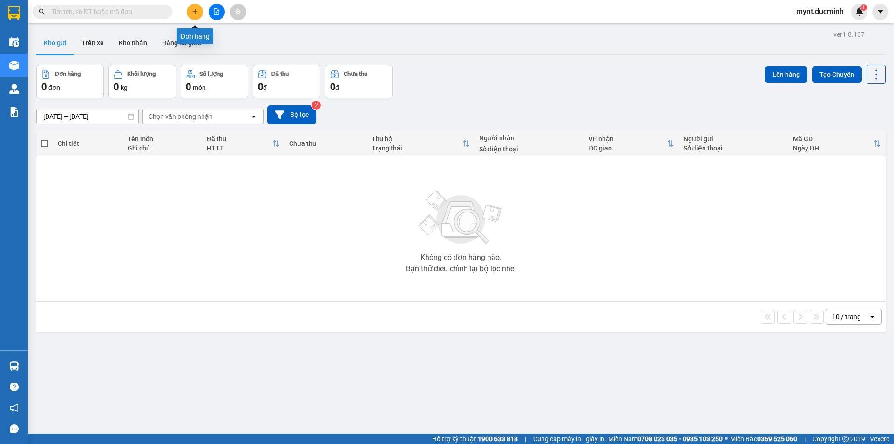
click at [194, 10] on icon "plus" at bounding box center [195, 11] width 7 height 7
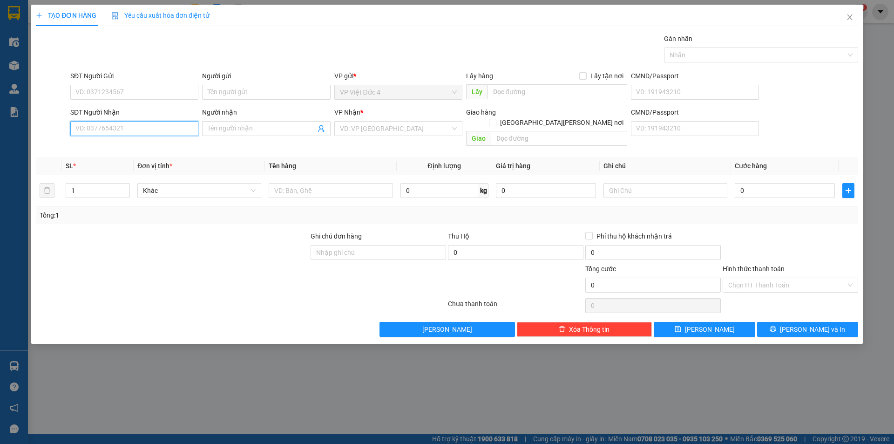
click at [172, 125] on input "SĐT Người Nhận" at bounding box center [134, 128] width 128 height 15
click at [176, 127] on input "0383845579" at bounding box center [134, 128] width 128 height 15
type input "0385845579"
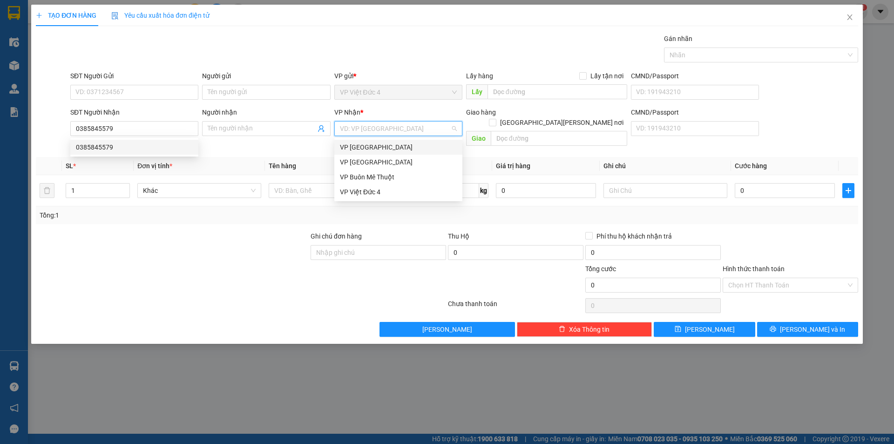
click at [370, 128] on input "search" at bounding box center [395, 128] width 110 height 14
click at [346, 160] on div "VP [GEOGRAPHIC_DATA]" at bounding box center [398, 162] width 117 height 10
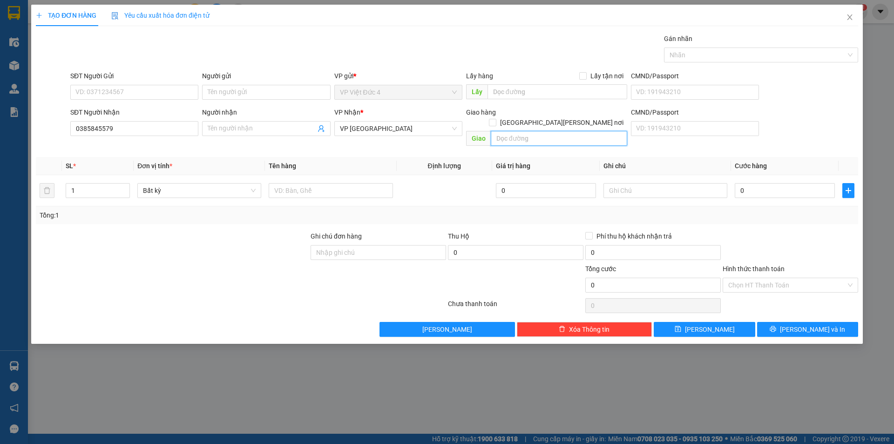
click at [612, 131] on input "text" at bounding box center [559, 138] width 136 height 15
type input "[PERSON_NAME] bo"
click at [383, 183] on input "text" at bounding box center [331, 190] width 124 height 15
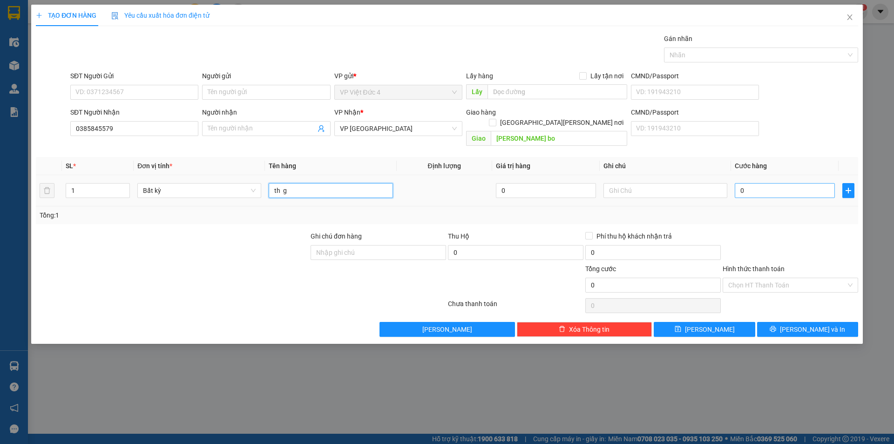
type input "th g"
click at [812, 183] on input "0" at bounding box center [784, 190] width 100 height 15
type input "7"
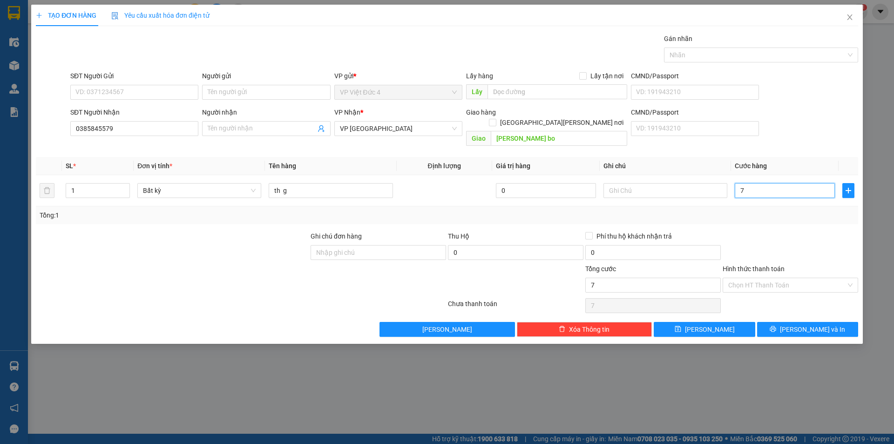
type input "70"
type input "700"
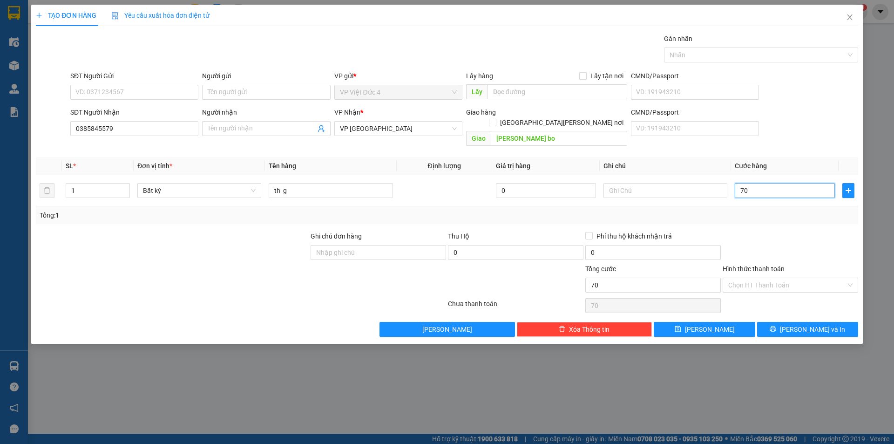
type input "700"
type input "7.000"
type input "70.000"
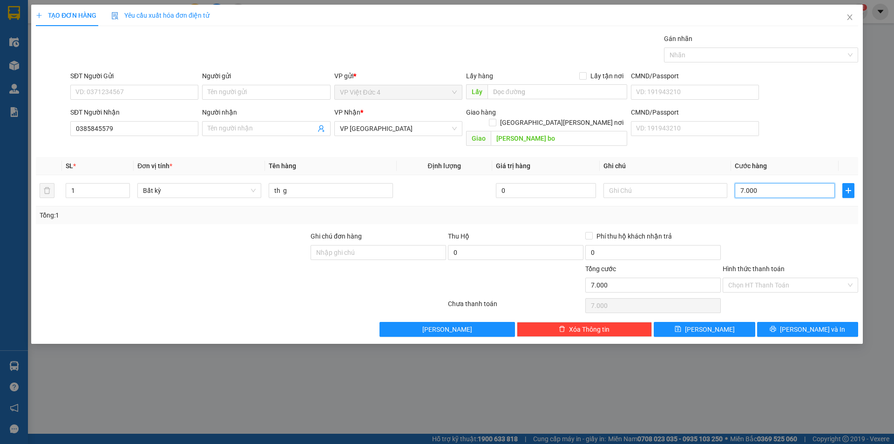
type input "70.000"
click at [706, 324] on span "[PERSON_NAME]" at bounding box center [710, 329] width 50 height 10
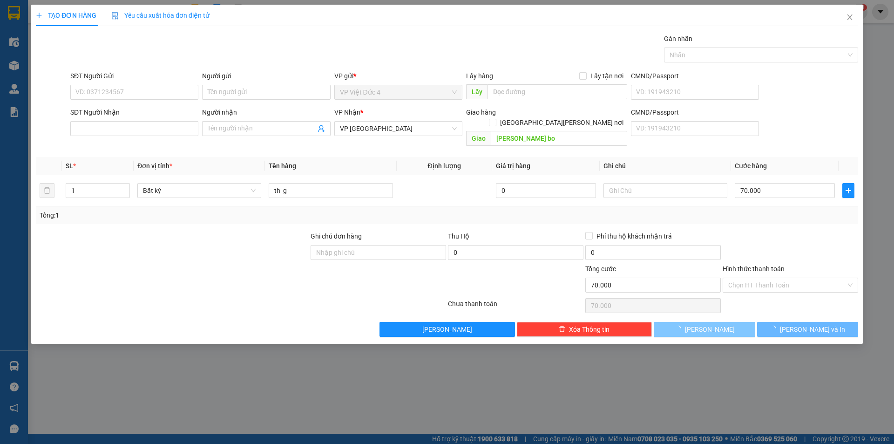
type input "0"
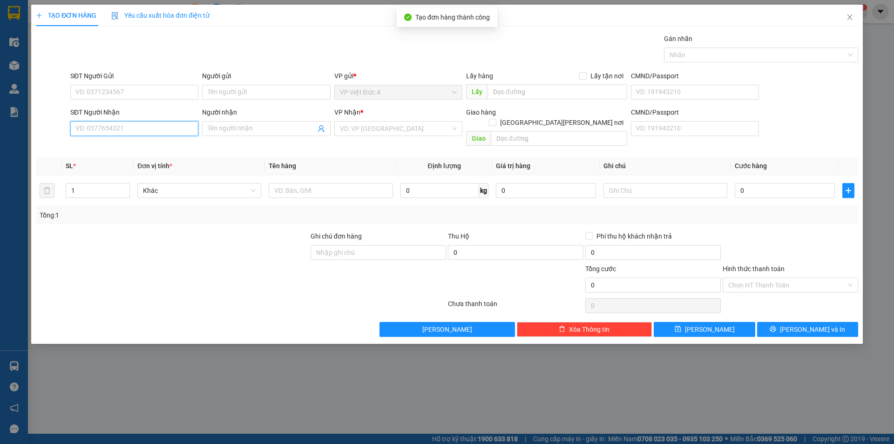
click at [175, 128] on input "SĐT Người Nhận" at bounding box center [134, 128] width 128 height 15
type input "0329802538"
click at [369, 128] on input "search" at bounding box center [395, 128] width 110 height 14
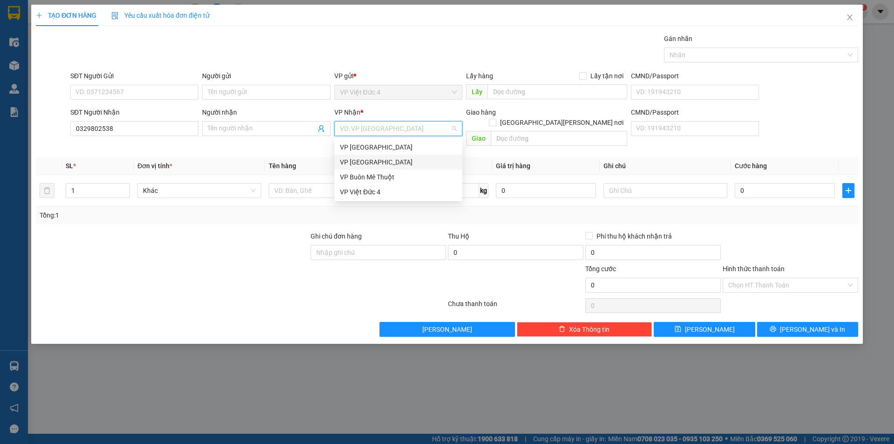
click at [353, 159] on div "VP [GEOGRAPHIC_DATA]" at bounding box center [398, 162] width 117 height 10
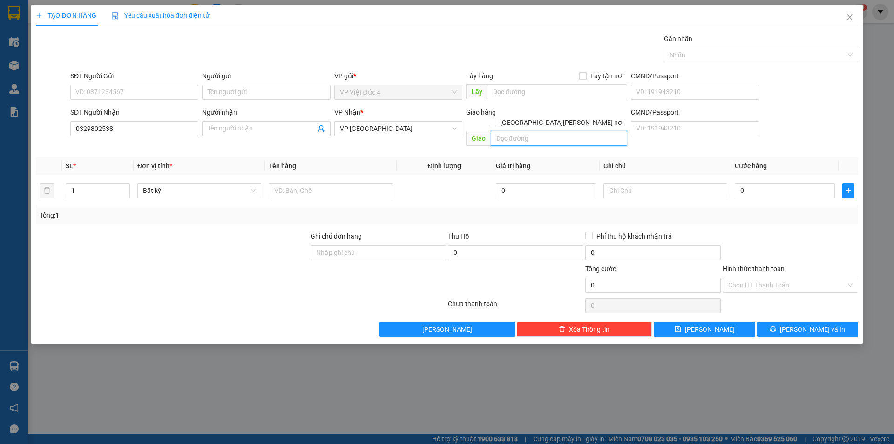
click at [604, 131] on input "text" at bounding box center [559, 138] width 136 height 15
type input "[PERSON_NAME] com mech"
click at [362, 183] on input "text" at bounding box center [331, 190] width 124 height 15
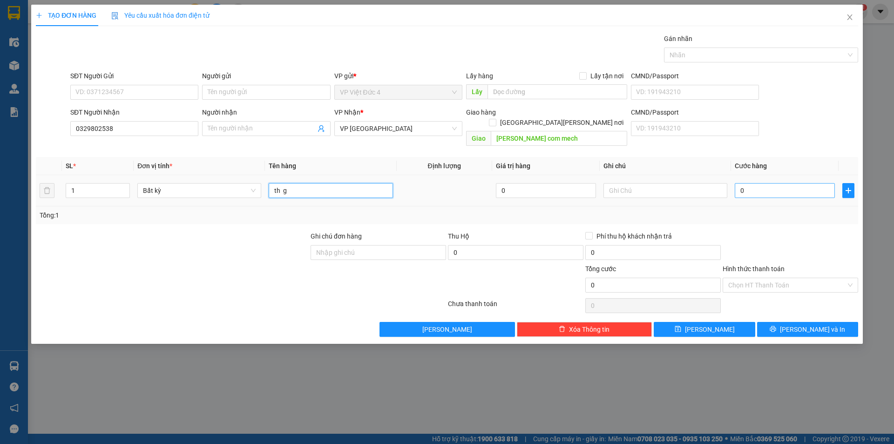
type input "th g"
click at [810, 183] on input "0" at bounding box center [784, 190] width 100 height 15
type input "7"
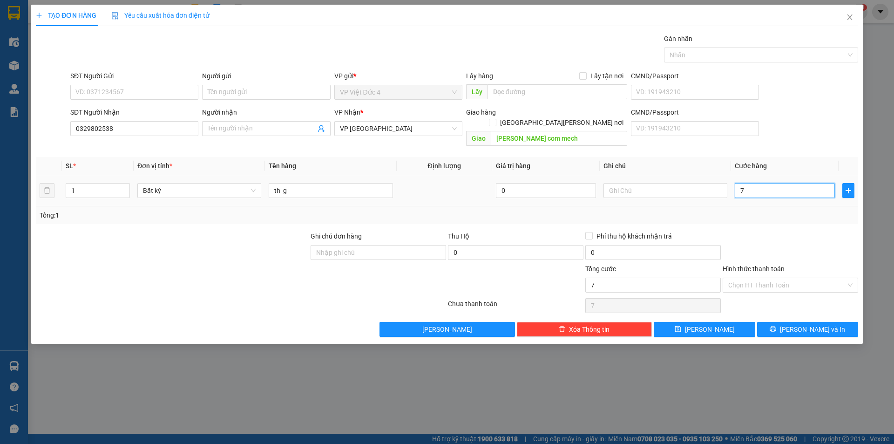
type input "70"
type input "700"
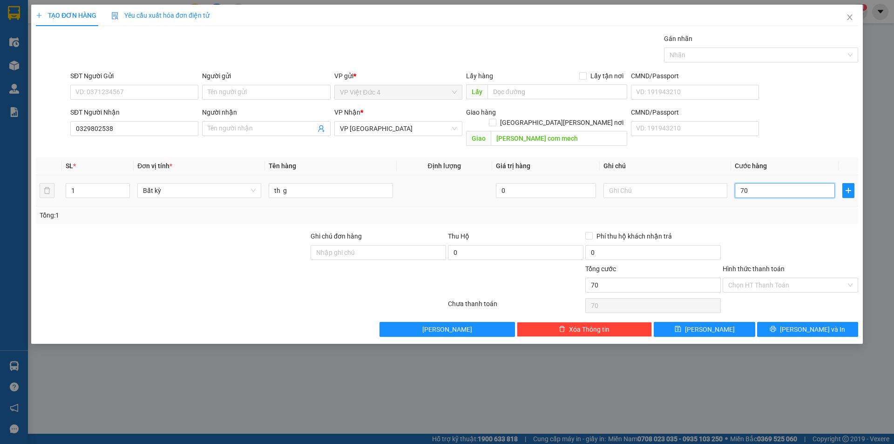
type input "700"
type input "7.000"
type input "70.000"
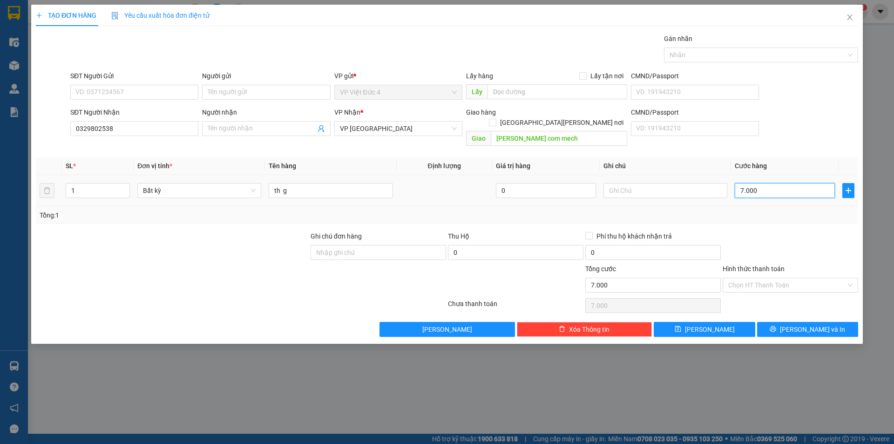
type input "70.000"
click at [706, 324] on span "[PERSON_NAME]" at bounding box center [710, 329] width 50 height 10
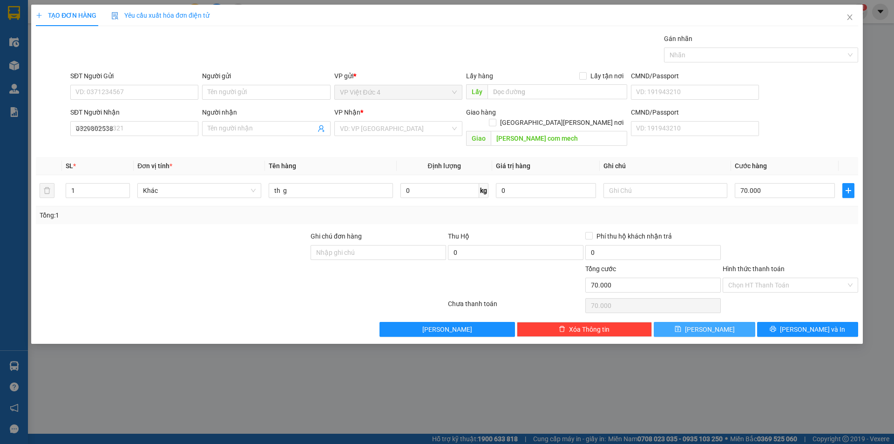
type input "0"
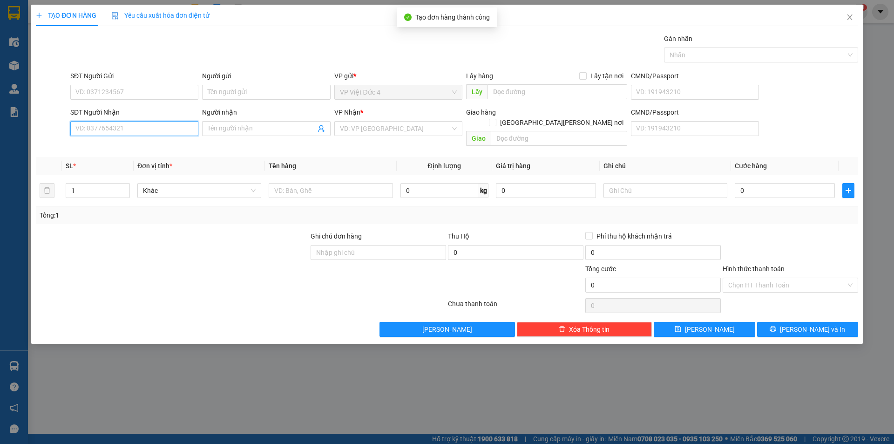
click at [179, 129] on input "SĐT Người Nhận" at bounding box center [134, 128] width 128 height 15
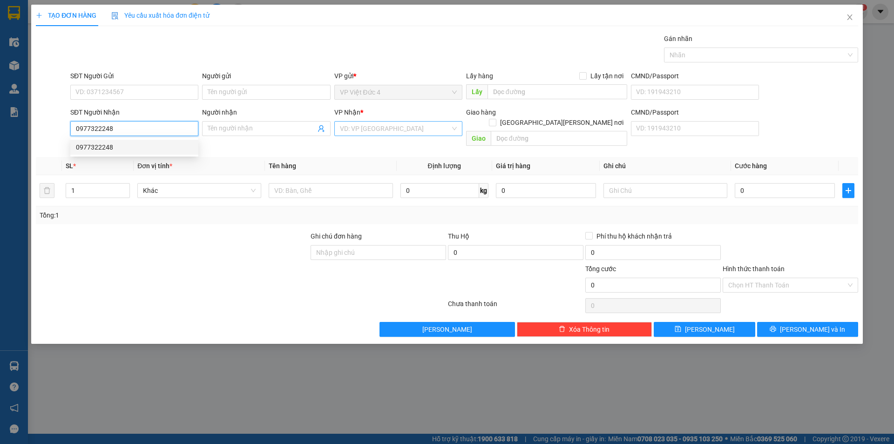
type input "0977322248"
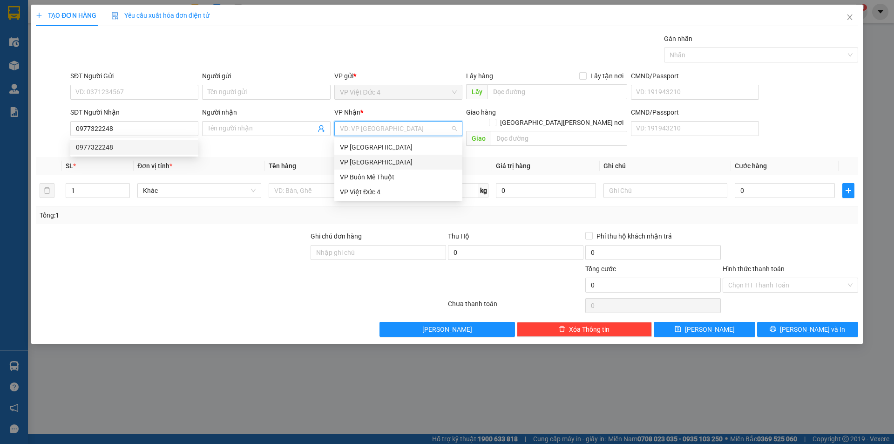
drag, startPoint x: 380, startPoint y: 127, endPoint x: 359, endPoint y: 154, distance: 34.2
click at [378, 130] on input "search" at bounding box center [395, 128] width 110 height 14
click at [354, 162] on div "VP [GEOGRAPHIC_DATA]" at bounding box center [398, 162] width 117 height 10
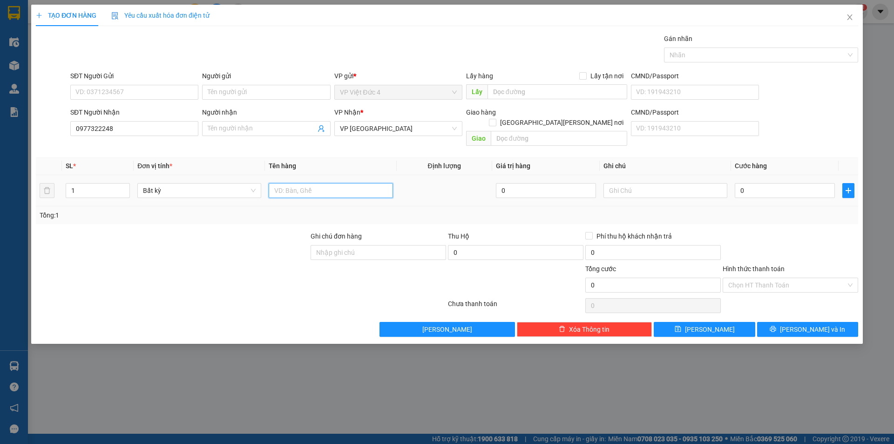
click at [346, 184] on input "text" at bounding box center [331, 190] width 124 height 15
type input "bao"
click at [810, 183] on input "0" at bounding box center [784, 190] width 100 height 15
type input "1"
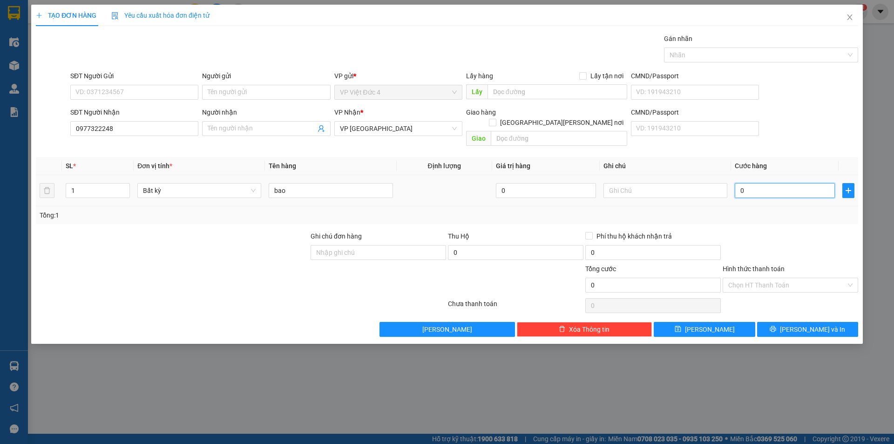
type input "1"
type input "10"
type input "100"
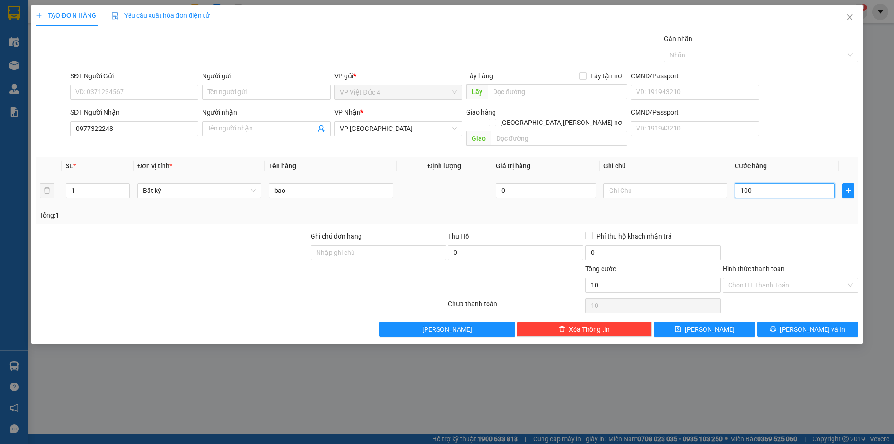
type input "100"
type input "1.000"
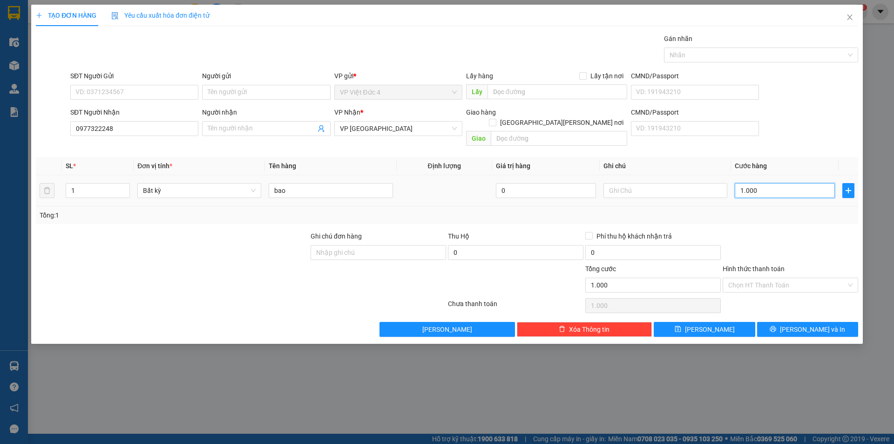
type input "10.000"
type input "100.000"
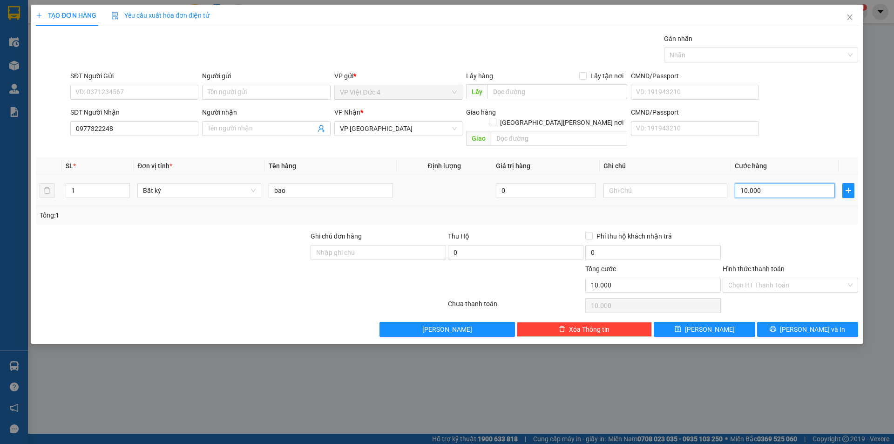
type input "100.000"
click at [713, 324] on span "[PERSON_NAME]" at bounding box center [710, 329] width 50 height 10
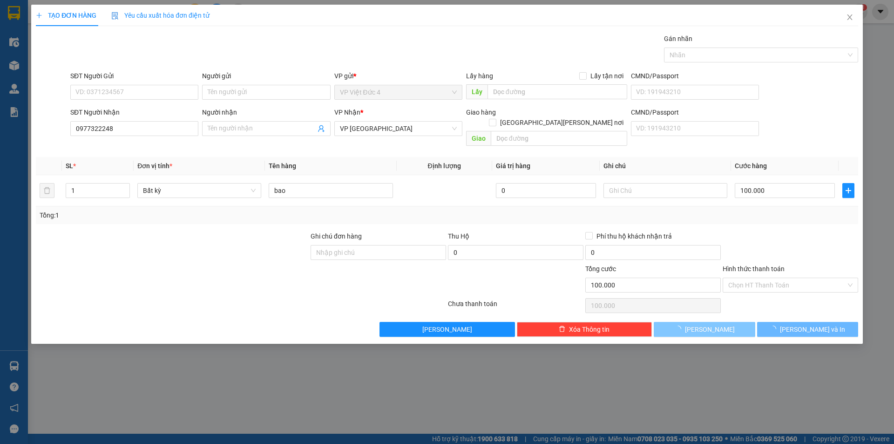
type input "0"
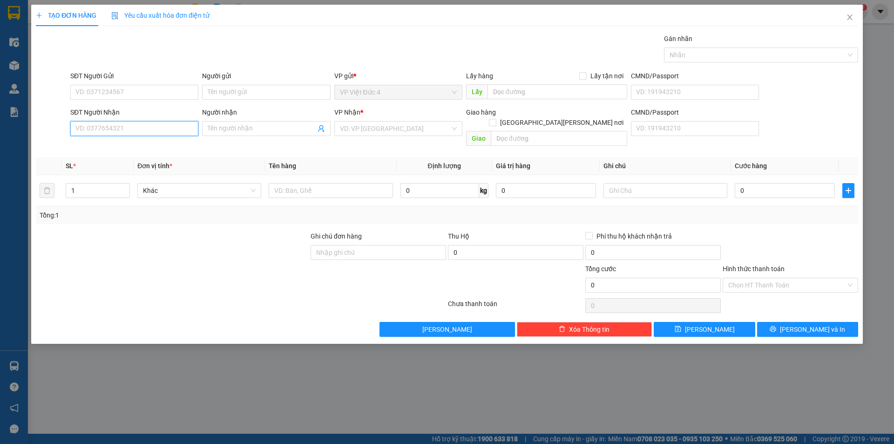
click at [171, 130] on input "SĐT Người Nhận" at bounding box center [134, 128] width 128 height 15
type input "0327907395"
click at [376, 131] on input "search" at bounding box center [395, 128] width 110 height 14
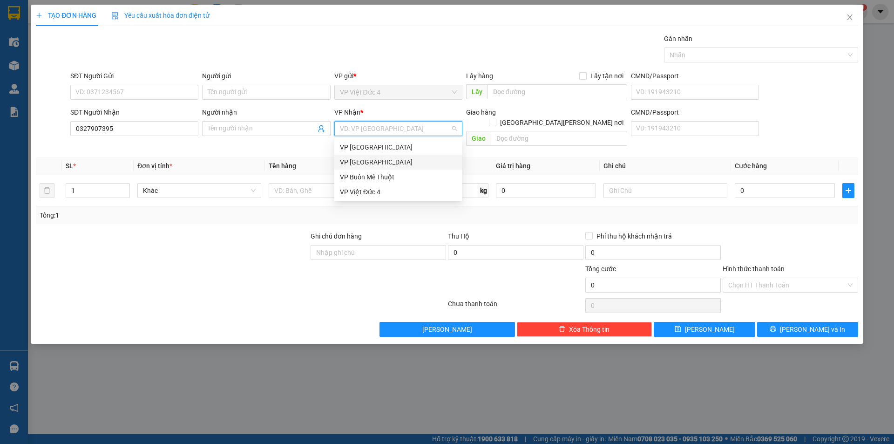
click at [355, 160] on div "VP [GEOGRAPHIC_DATA]" at bounding box center [398, 162] width 117 height 10
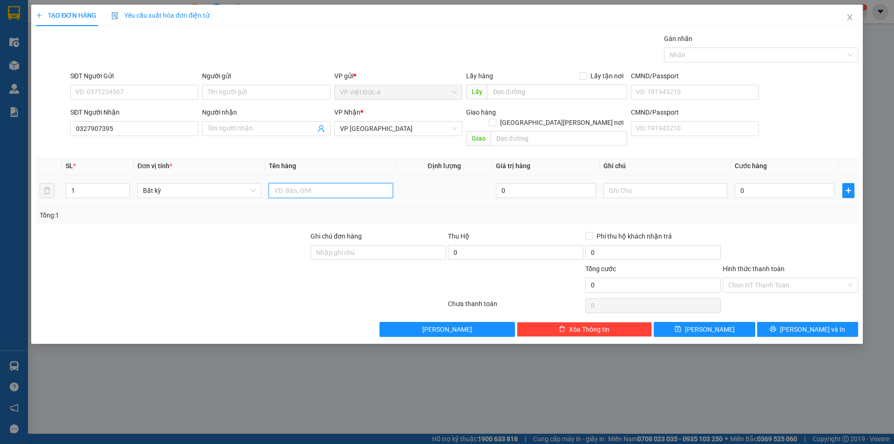
click at [351, 183] on input "text" at bounding box center [331, 190] width 124 height 15
type input "th g"
click at [826, 183] on input "0" at bounding box center [784, 190] width 100 height 15
type input "6"
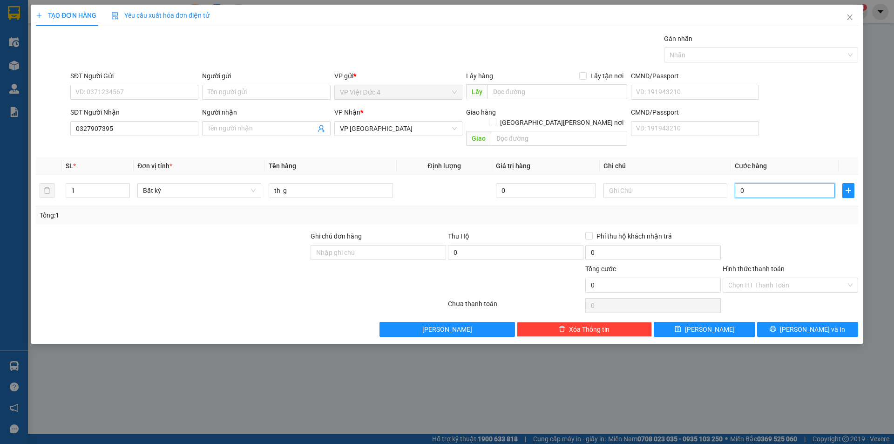
type input "6"
type input "60"
type input "600"
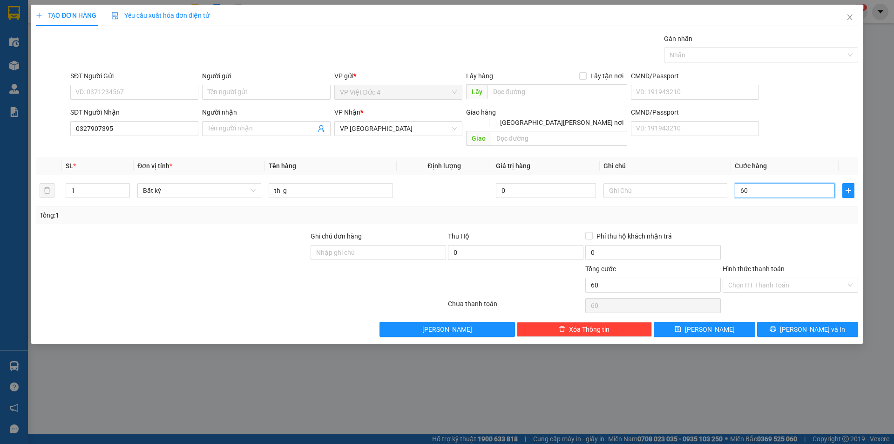
type input "600"
type input "6.000"
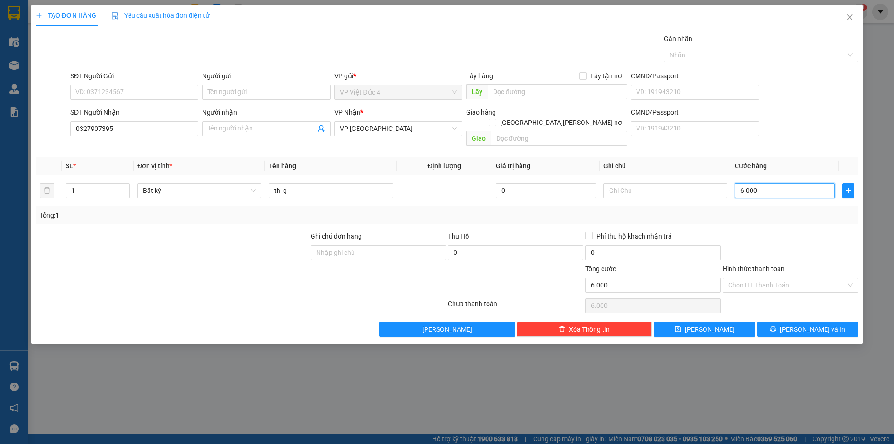
type input "60.000"
drag, startPoint x: 773, startPoint y: 269, endPoint x: 741, endPoint y: 291, distance: 38.7
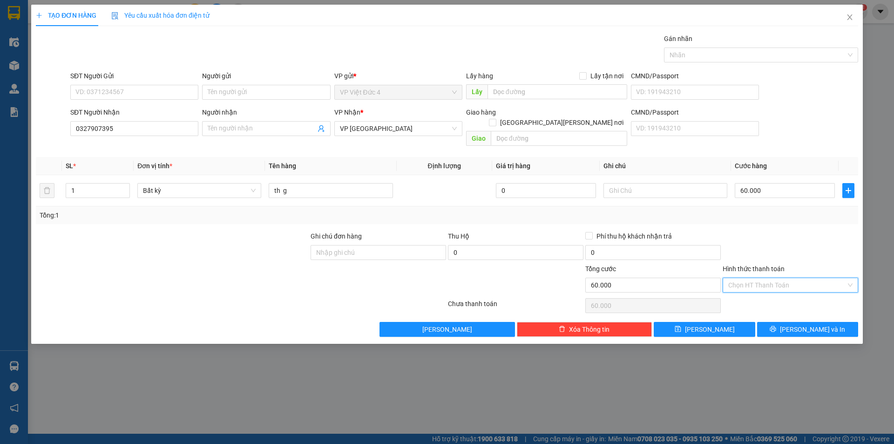
click at [768, 278] on input "Hình thức thanh toán" at bounding box center [787, 285] width 118 height 14
click at [740, 292] on div "Tại văn phòng" at bounding box center [790, 293] width 124 height 10
type input "0"
click at [706, 324] on span "[PERSON_NAME]" at bounding box center [710, 329] width 50 height 10
type input "0"
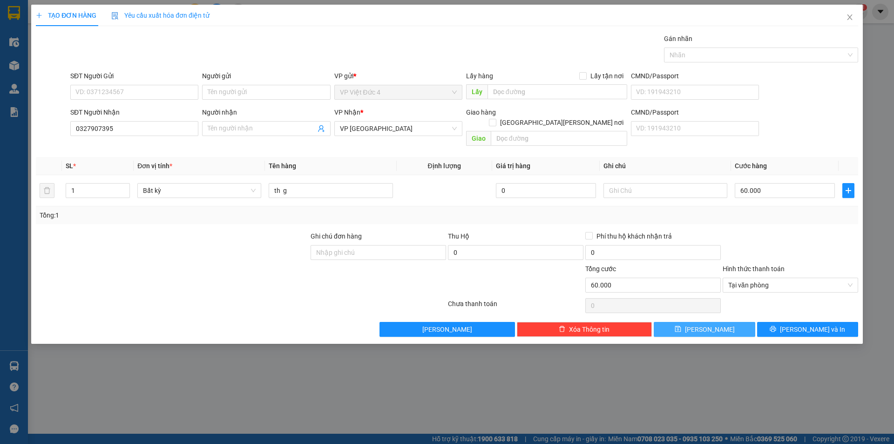
type input "0"
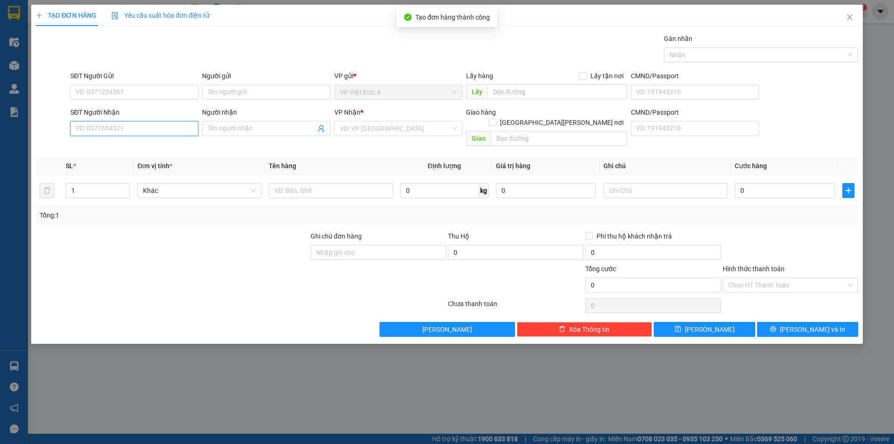
click at [177, 128] on input "SĐT Người Nhận" at bounding box center [134, 128] width 128 height 15
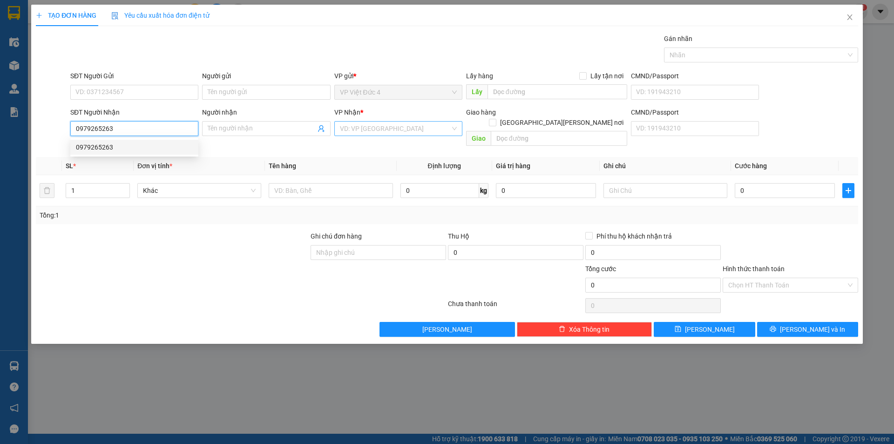
type input "0979265263"
click at [398, 128] on input "search" at bounding box center [395, 128] width 110 height 14
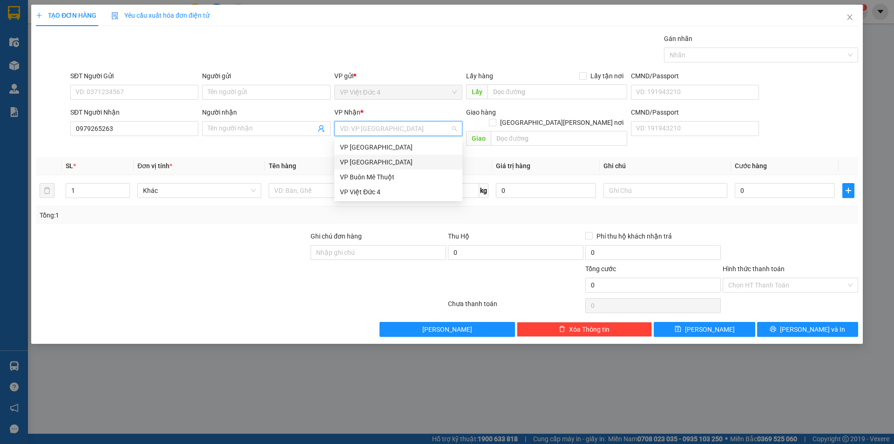
click at [350, 158] on div "VP [GEOGRAPHIC_DATA]" at bounding box center [398, 162] width 117 height 10
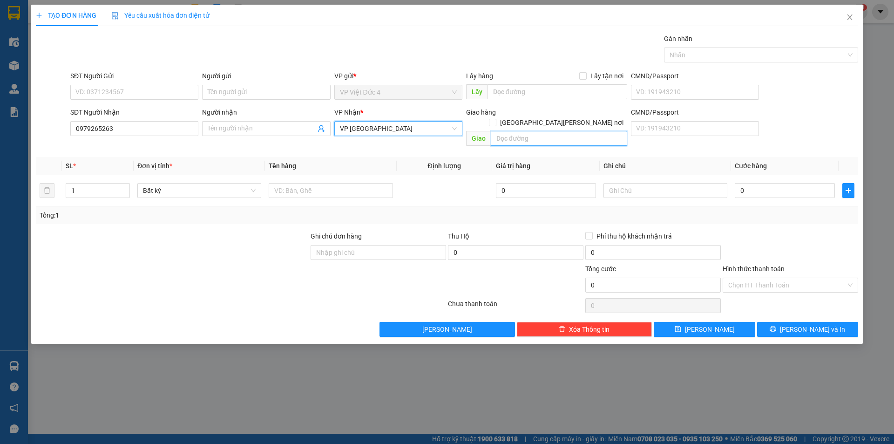
click at [602, 131] on input "text" at bounding box center [559, 138] width 136 height 15
type input "k c n my [PERSON_NAME] 3"
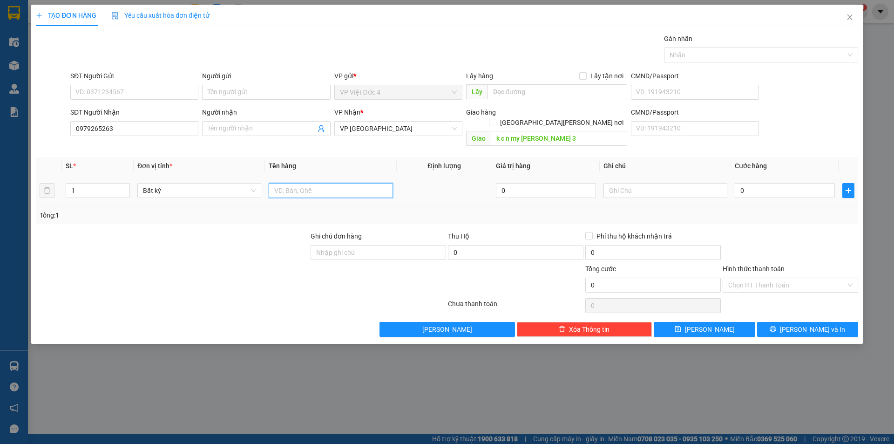
click at [378, 183] on input "text" at bounding box center [331, 190] width 124 height 15
type input "th g"
click at [824, 183] on input "0" at bounding box center [784, 190] width 100 height 15
type input "6"
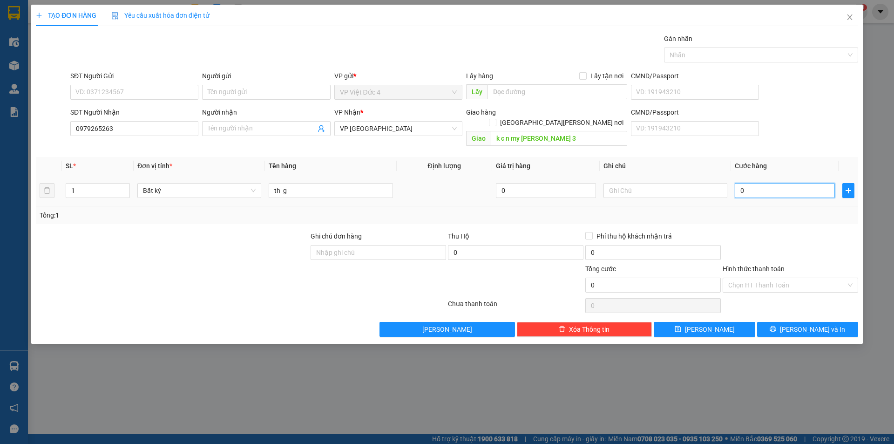
type input "6"
type input "60"
type input "600"
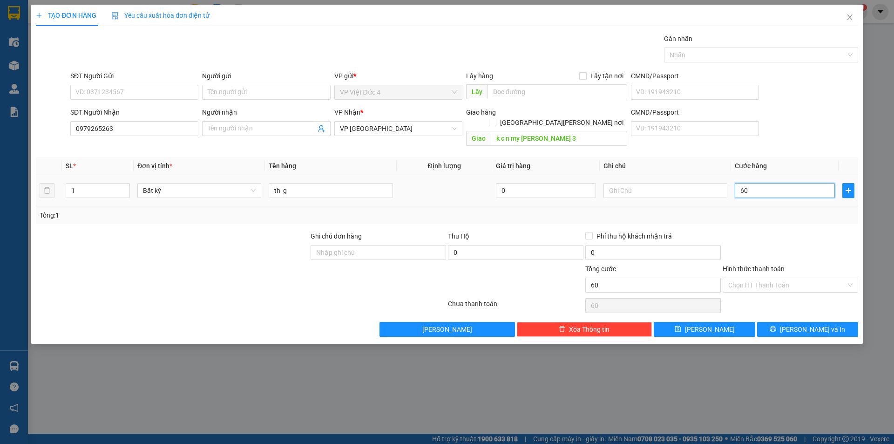
type input "600"
type input "6.000"
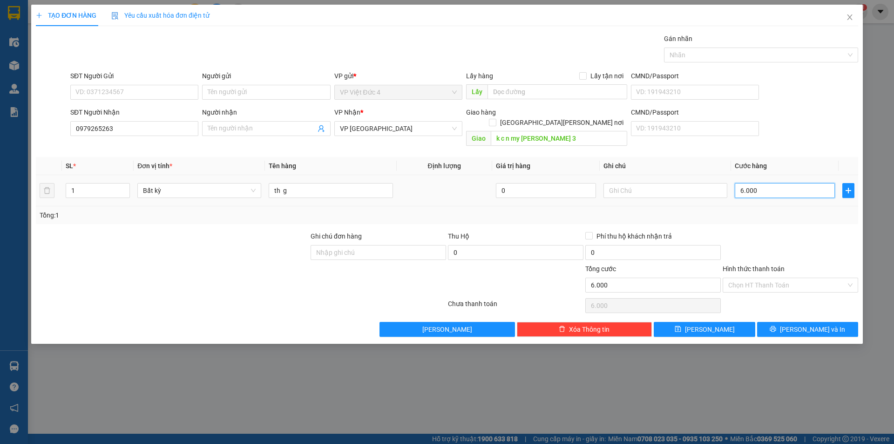
type input "60.000"
click at [757, 278] on input "Hình thức thanh toán" at bounding box center [787, 285] width 118 height 14
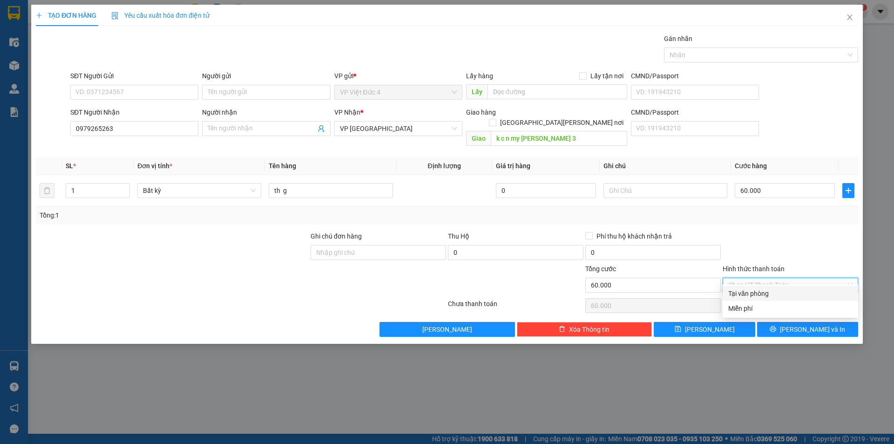
click at [751, 291] on div "Tại văn phòng" at bounding box center [790, 293] width 124 height 10
type input "0"
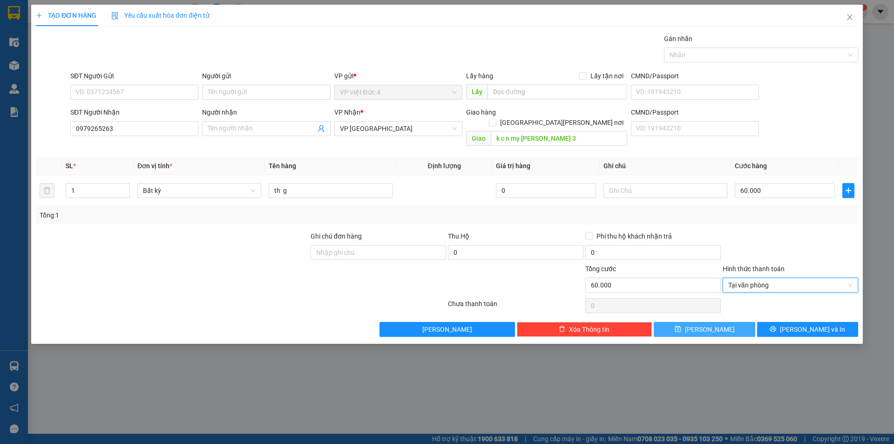
click at [710, 324] on span "[PERSON_NAME]" at bounding box center [710, 329] width 50 height 10
type input "0"
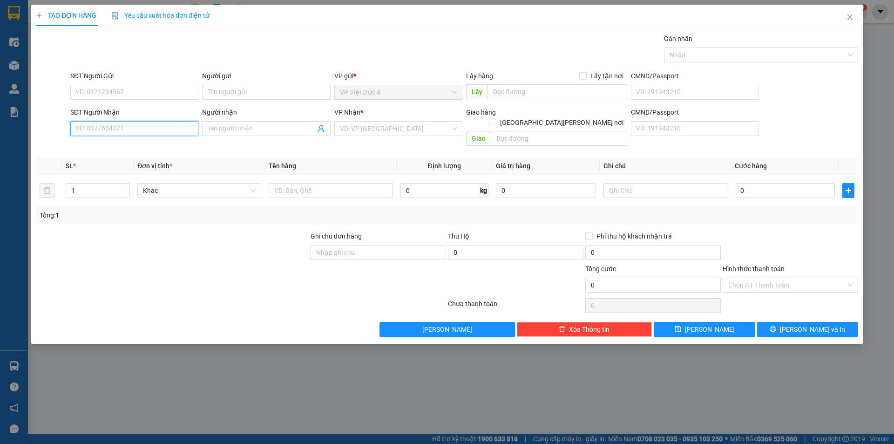
click at [175, 128] on input "SĐT Người Nhận" at bounding box center [134, 128] width 128 height 15
type input "0906270505"
click at [386, 127] on input "search" at bounding box center [395, 128] width 110 height 14
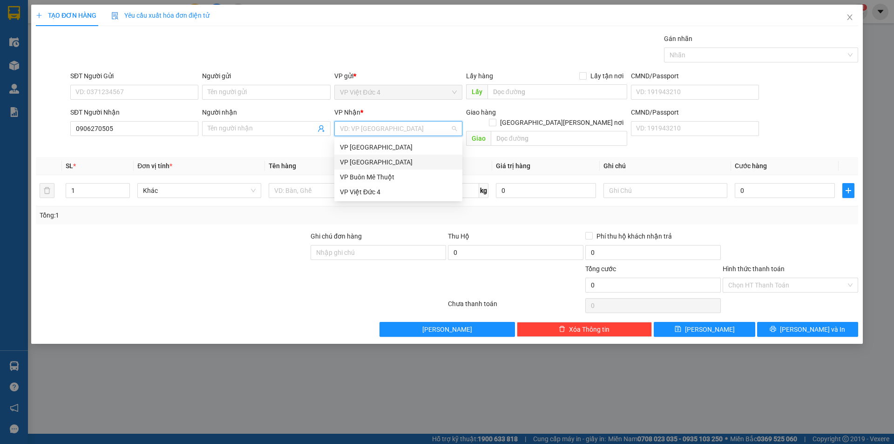
click at [354, 161] on div "VP [GEOGRAPHIC_DATA]" at bounding box center [398, 162] width 117 height 10
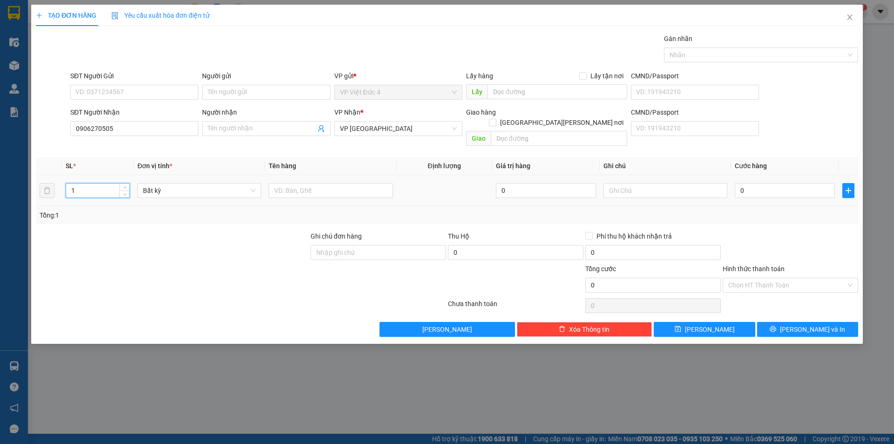
click at [96, 183] on input "1" at bounding box center [97, 190] width 63 height 14
type input "2"
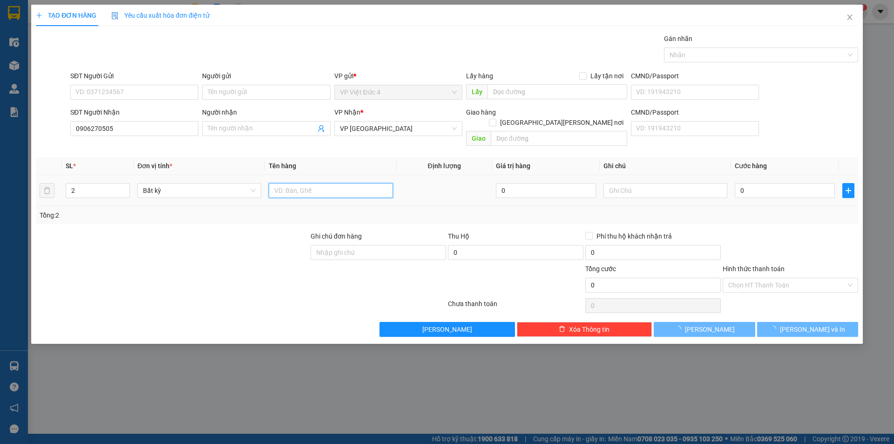
click at [375, 183] on input "text" at bounding box center [331, 190] width 124 height 15
type input "mon"
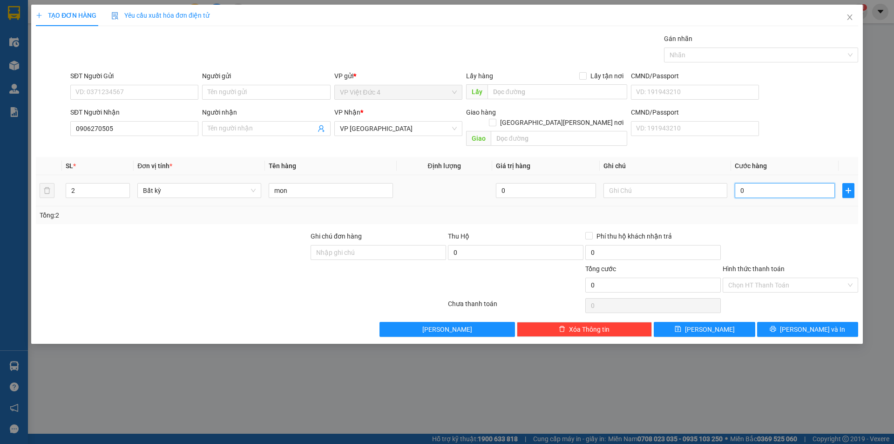
click at [799, 183] on input "0" at bounding box center [784, 190] width 100 height 15
type input "1"
type input "13"
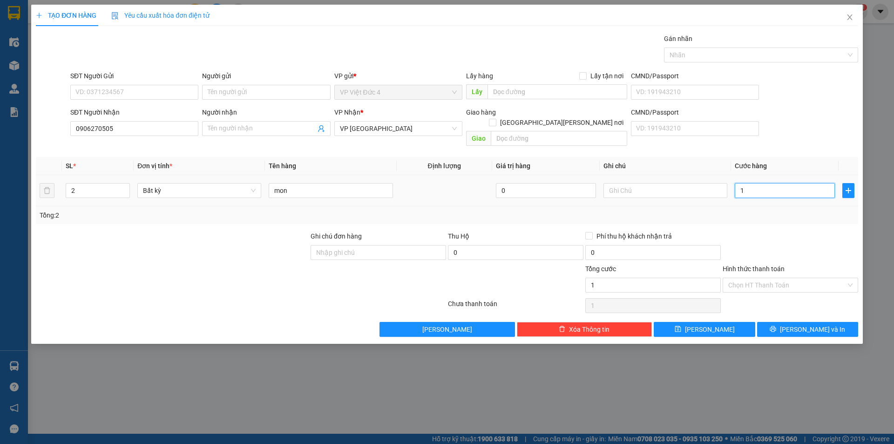
type input "13"
type input "130"
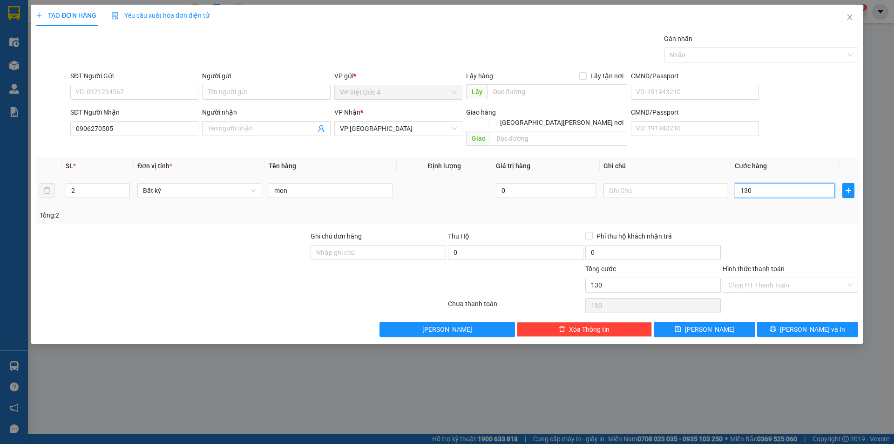
type input "1.300"
type input "13.000"
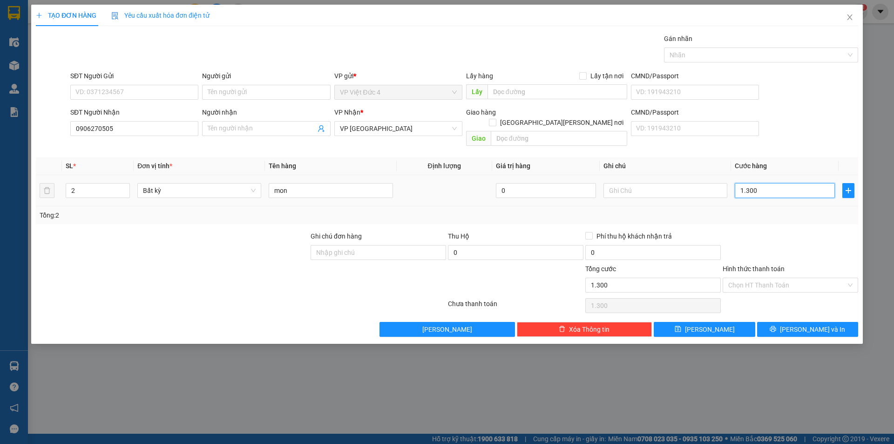
type input "13.000"
type input "130.000"
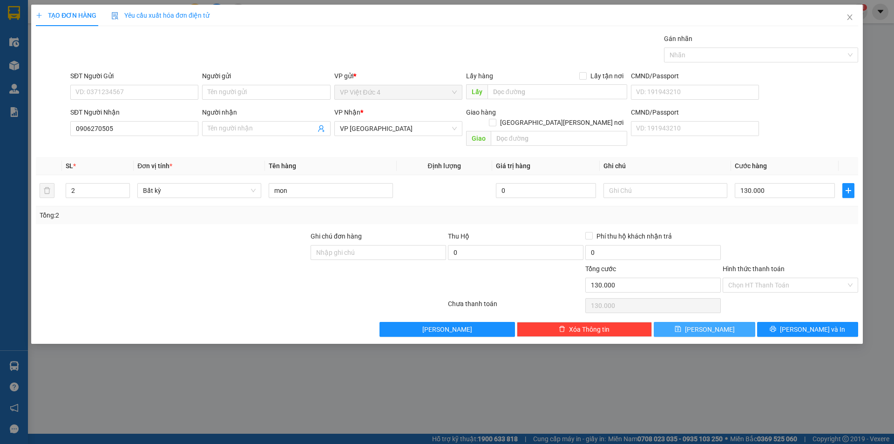
click at [707, 324] on span "[PERSON_NAME]" at bounding box center [710, 329] width 50 height 10
type input "1"
type input "0"
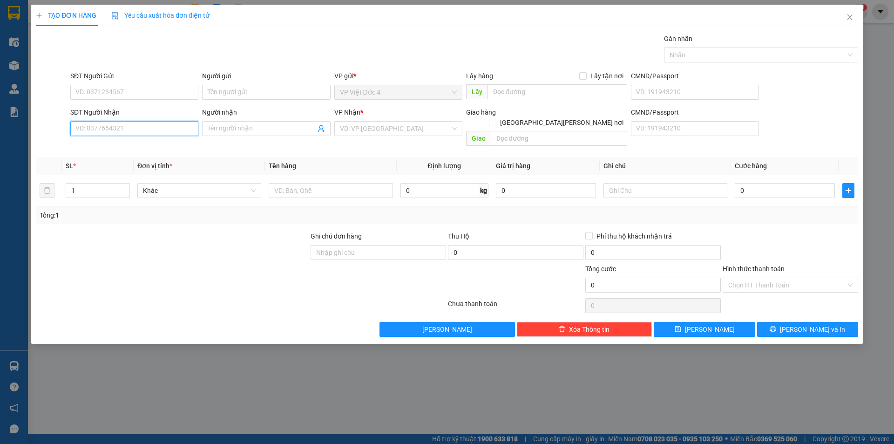
click at [171, 127] on input "SĐT Người Nhận" at bounding box center [134, 128] width 128 height 15
type input "0967629410"
click at [363, 127] on input "search" at bounding box center [395, 128] width 110 height 14
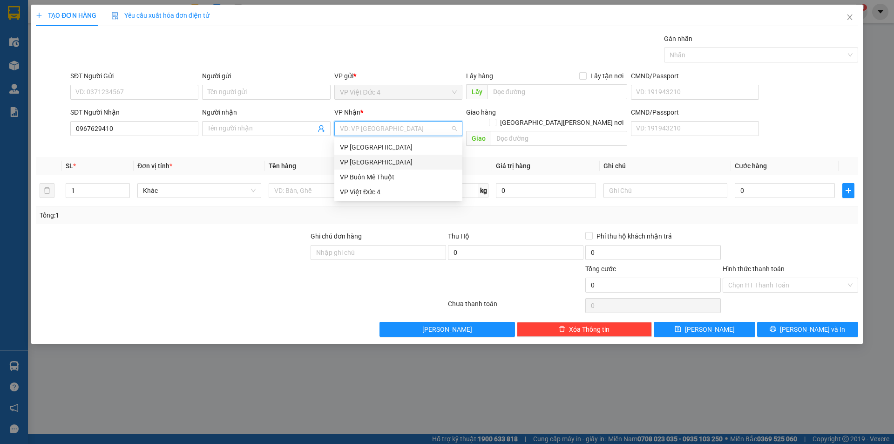
click at [347, 160] on div "VP [GEOGRAPHIC_DATA]" at bounding box center [398, 162] width 117 height 10
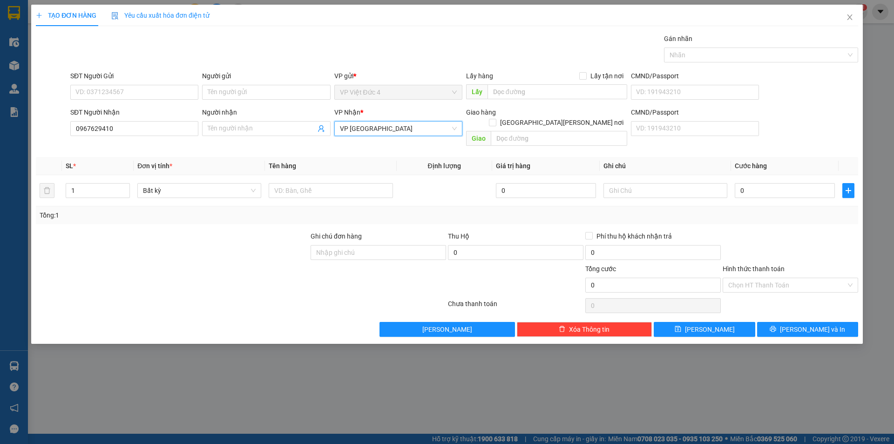
click at [361, 128] on span "VP [GEOGRAPHIC_DATA]" at bounding box center [398, 128] width 117 height 14
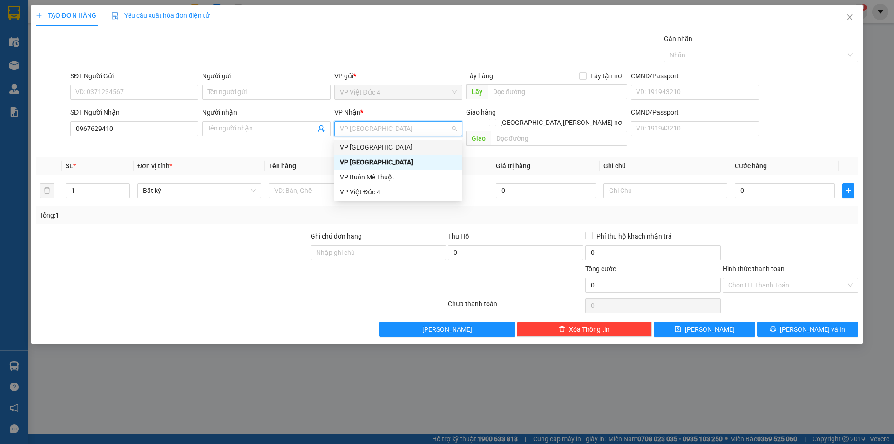
click at [351, 144] on div "VP [GEOGRAPHIC_DATA]" at bounding box center [398, 147] width 117 height 10
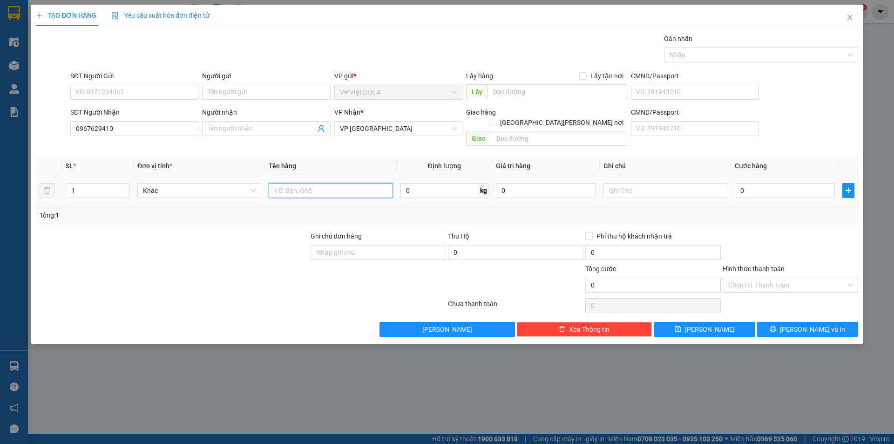
click at [344, 183] on input "text" at bounding box center [331, 190] width 124 height 15
type input "th g"
click at [798, 183] on input "0" at bounding box center [784, 190] width 100 height 15
type input "7"
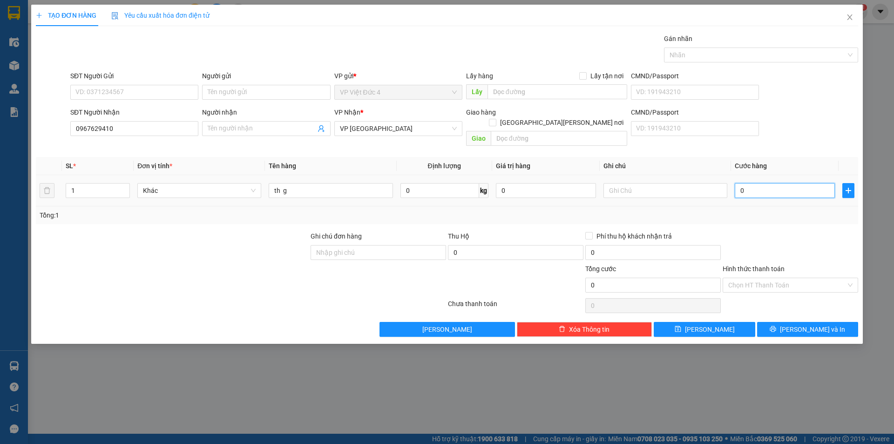
type input "7"
type input "70"
type input "700"
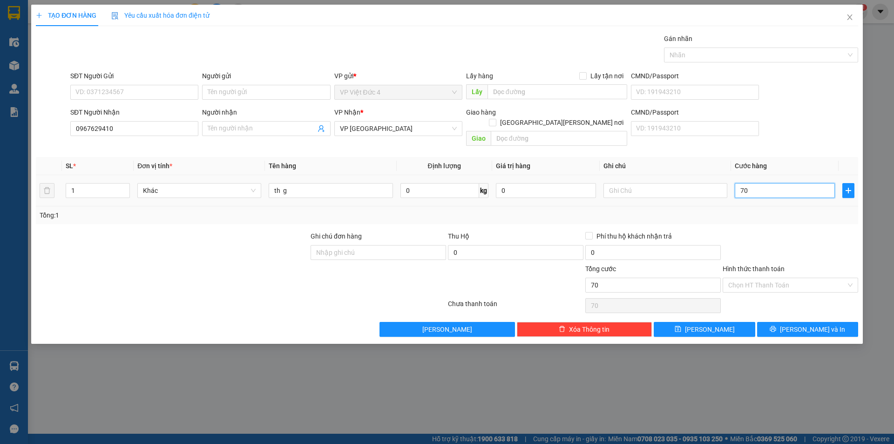
type input "700"
type input "7.000"
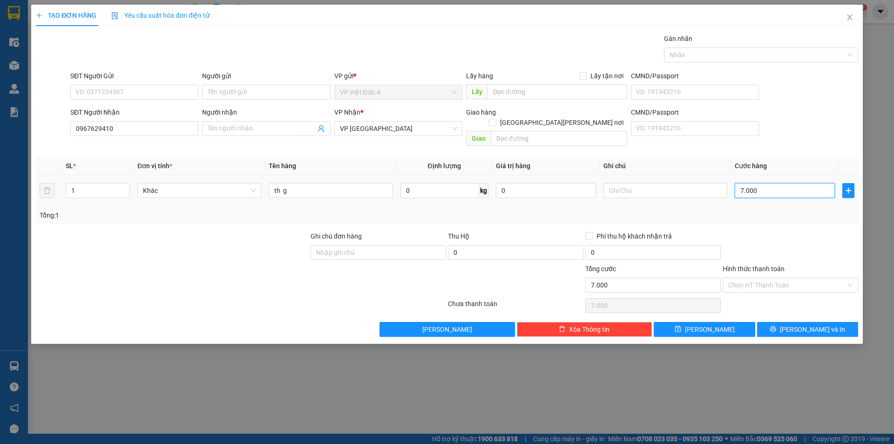
type input "70.000"
drag, startPoint x: 768, startPoint y: 268, endPoint x: 757, endPoint y: 289, distance: 24.1
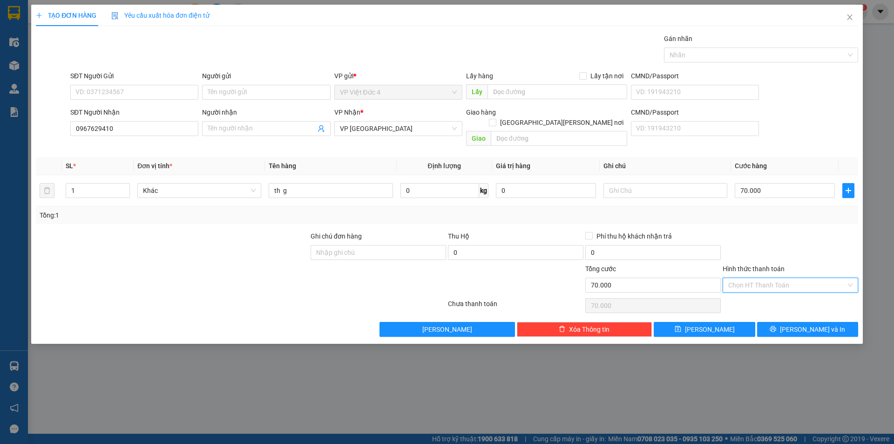
click at [766, 278] on input "Hình thức thanh toán" at bounding box center [787, 285] width 118 height 14
click at [754, 292] on div "Tại văn phòng" at bounding box center [790, 293] width 124 height 10
type input "0"
click at [711, 324] on span "[PERSON_NAME]" at bounding box center [710, 329] width 50 height 10
type input "0"
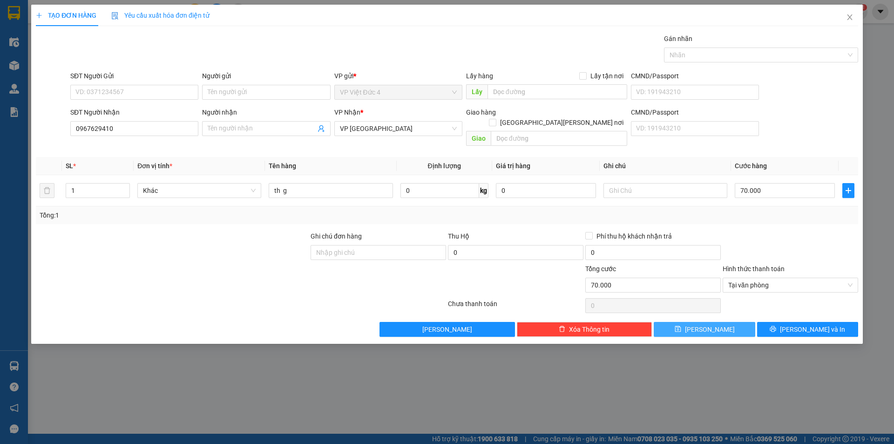
type input "0"
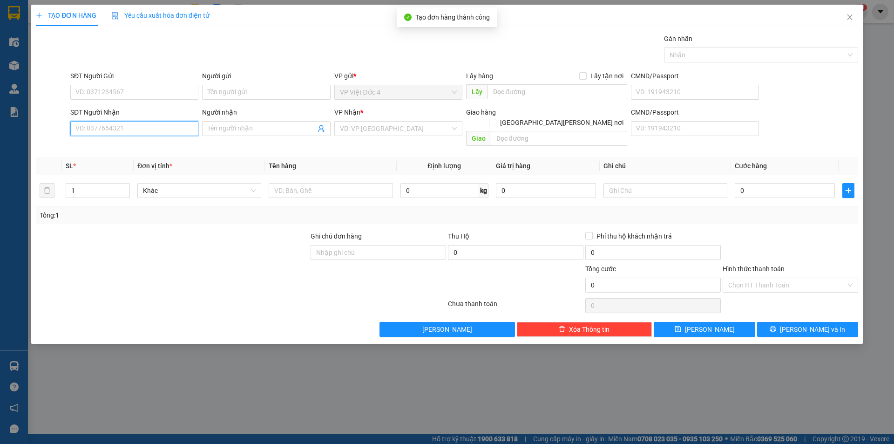
click at [180, 130] on input "SĐT Người Nhận" at bounding box center [134, 128] width 128 height 15
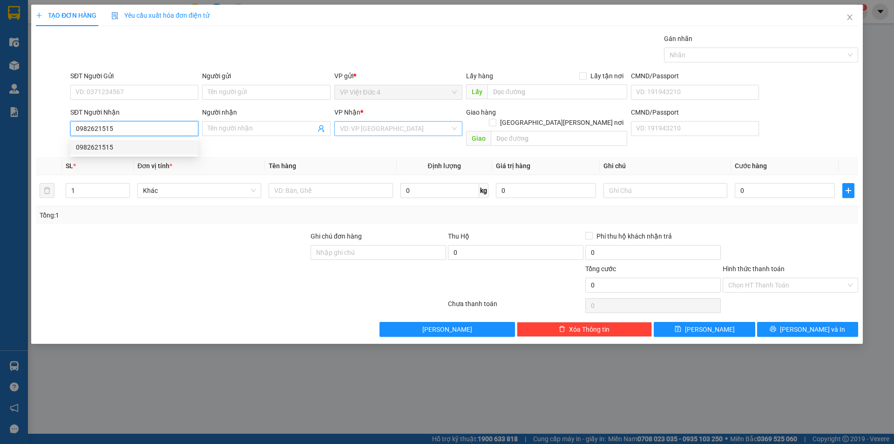
type input "0982621515"
click at [357, 123] on input "search" at bounding box center [395, 128] width 110 height 14
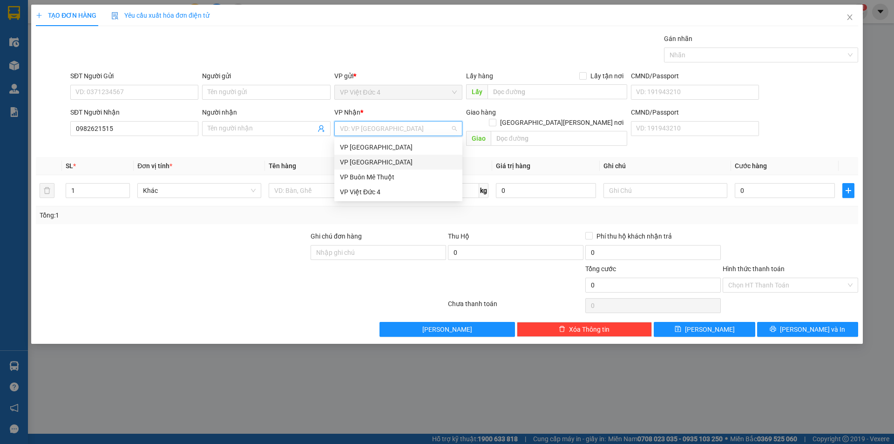
click at [353, 161] on div "VP [GEOGRAPHIC_DATA]" at bounding box center [398, 162] width 117 height 10
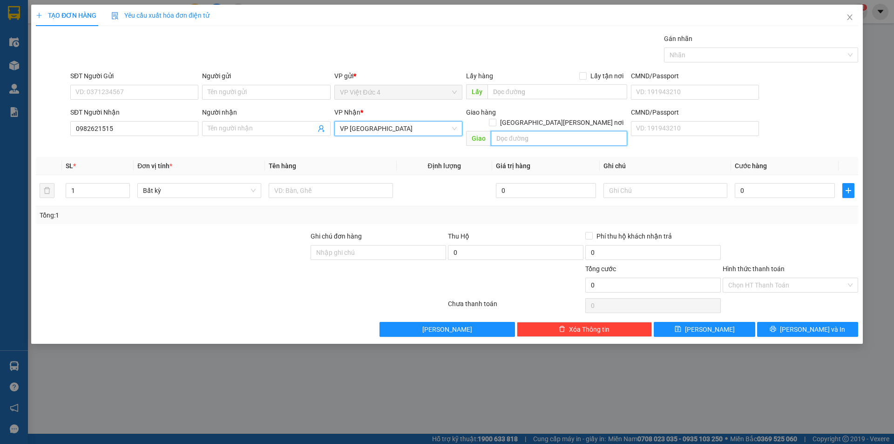
click at [591, 131] on input "text" at bounding box center [559, 138] width 136 height 15
type input "b"
type input "my [PERSON_NAME] 2"
click at [83, 183] on input "1" at bounding box center [97, 190] width 63 height 14
type input "1"
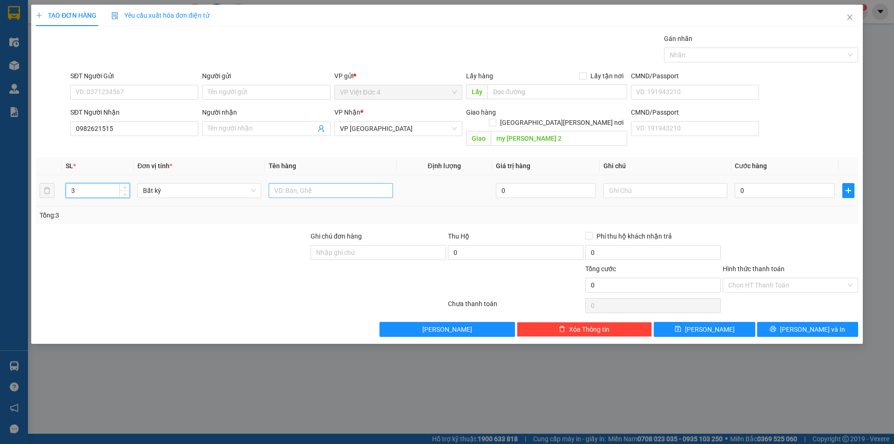
type input "3"
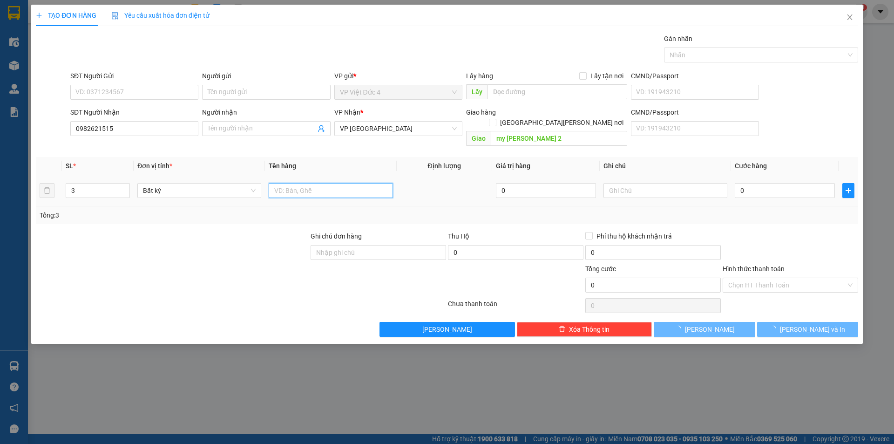
click at [377, 183] on input "text" at bounding box center [331, 190] width 124 height 15
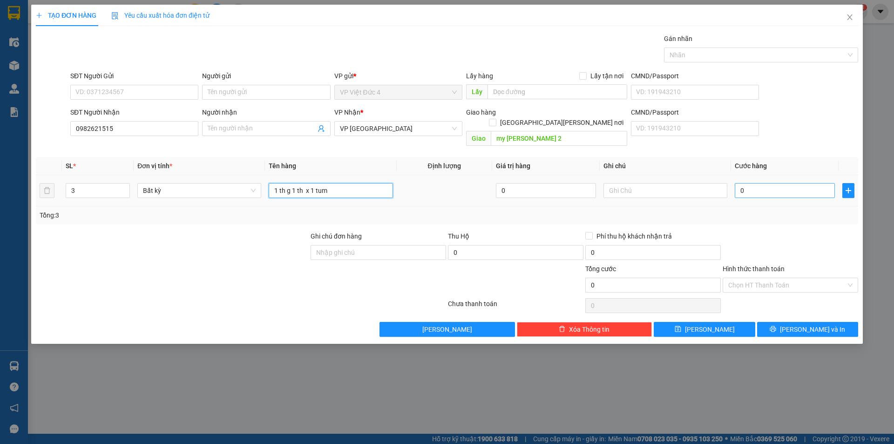
type input "1 th g 1 th x 1 tum"
click at [814, 183] on input "0" at bounding box center [784, 190] width 100 height 15
type input "1"
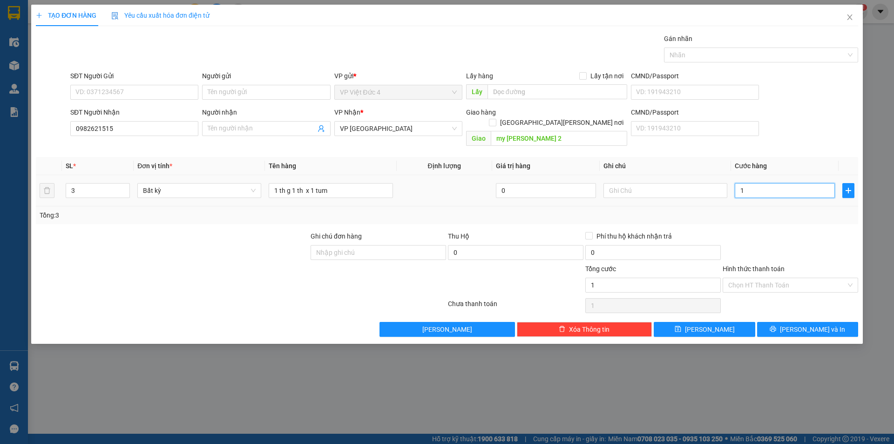
type input "18"
type input "180"
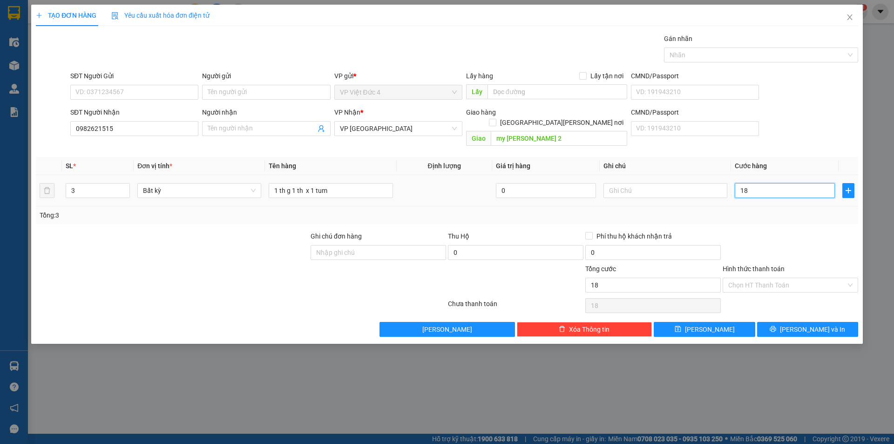
type input "180"
type input "1.800"
type input "18.000"
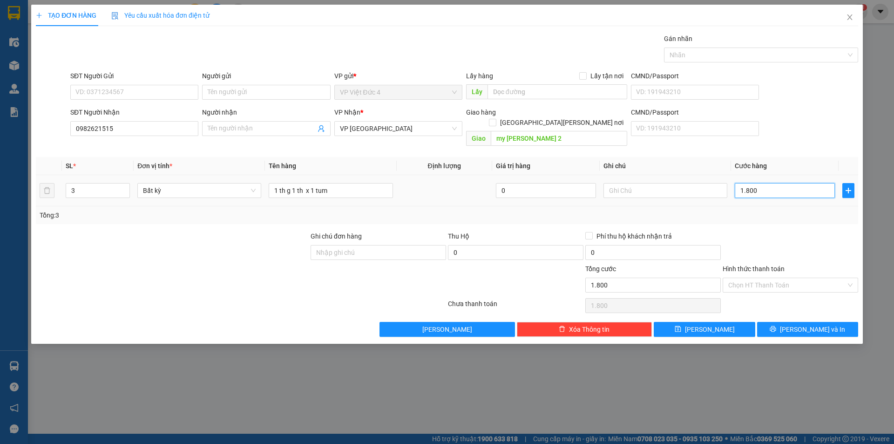
type input "18.000"
type input "180.000"
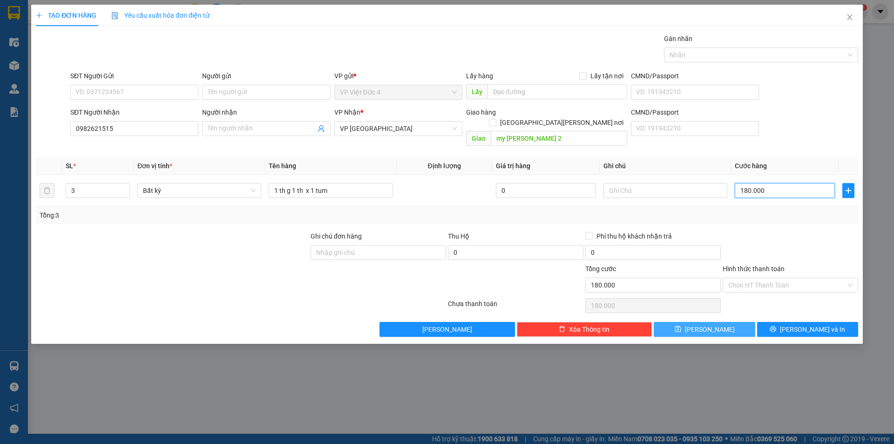
type input "180.000"
click at [708, 324] on span "[PERSON_NAME]" at bounding box center [710, 329] width 50 height 10
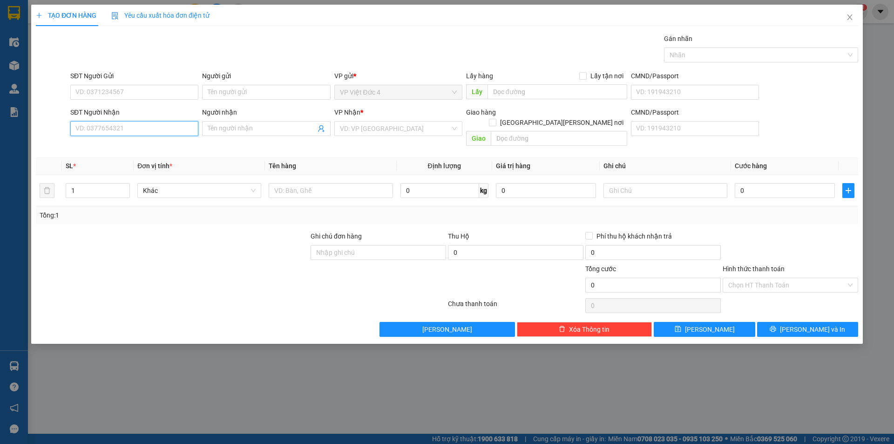
click at [186, 128] on input "SĐT Người Nhận" at bounding box center [134, 128] width 128 height 15
click at [366, 126] on input "search" at bounding box center [395, 128] width 110 height 14
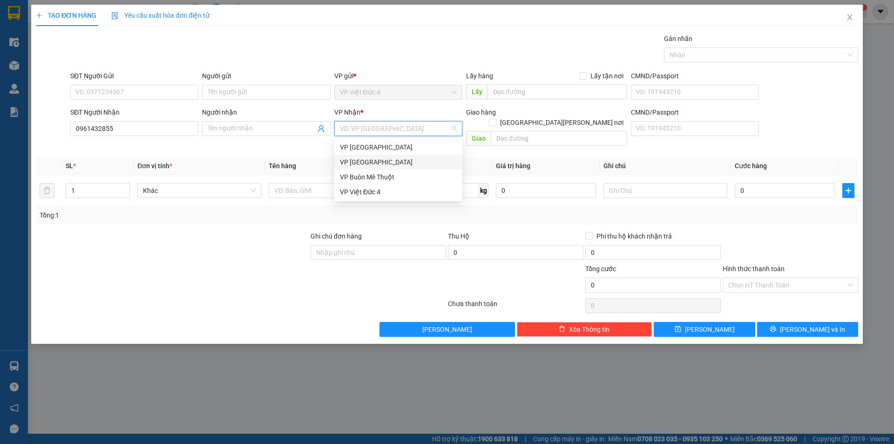
click at [357, 159] on div "VP [GEOGRAPHIC_DATA]" at bounding box center [398, 162] width 117 height 10
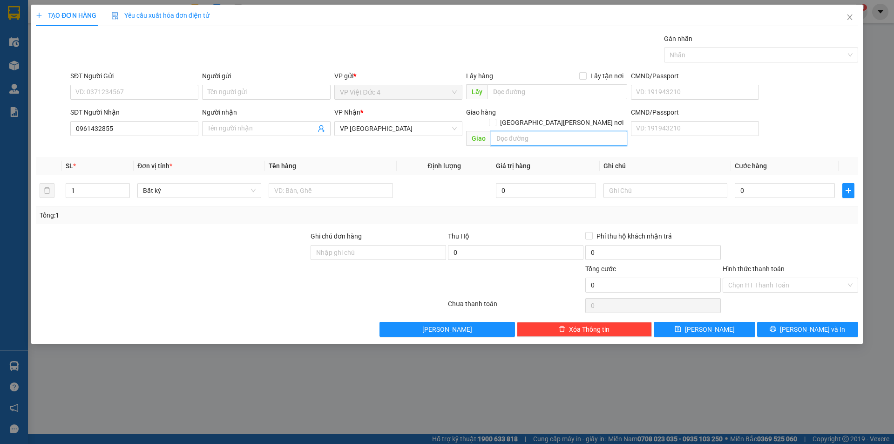
click at [600, 131] on input "text" at bounding box center [559, 138] width 136 height 15
click at [100, 183] on input "1" at bounding box center [97, 190] width 63 height 14
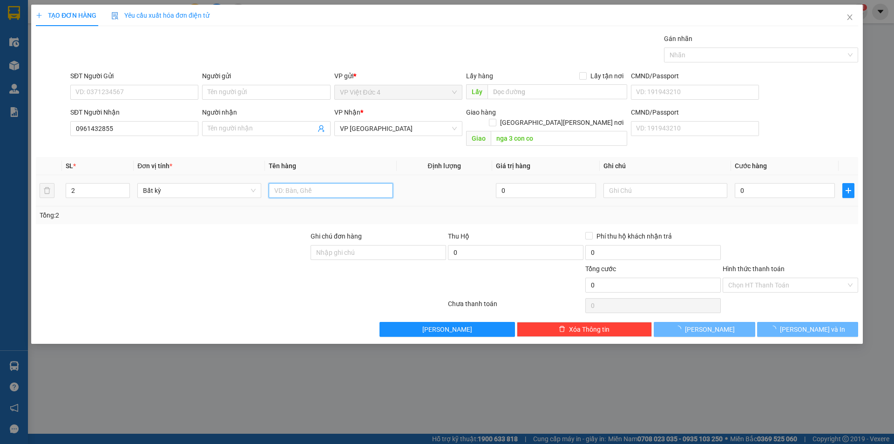
click at [383, 183] on input "text" at bounding box center [331, 190] width 124 height 15
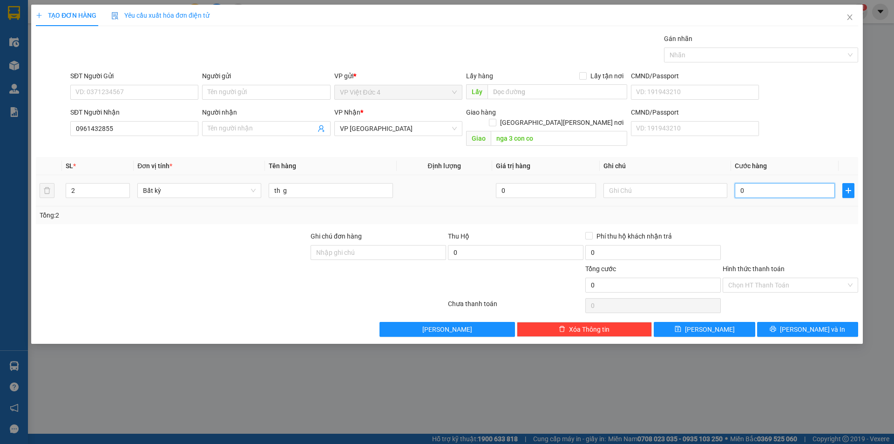
click at [825, 183] on input "0" at bounding box center [784, 190] width 100 height 15
click at [709, 324] on span "[PERSON_NAME]" at bounding box center [710, 329] width 50 height 10
click at [158, 128] on input "SĐT Người Nhận" at bounding box center [134, 128] width 128 height 15
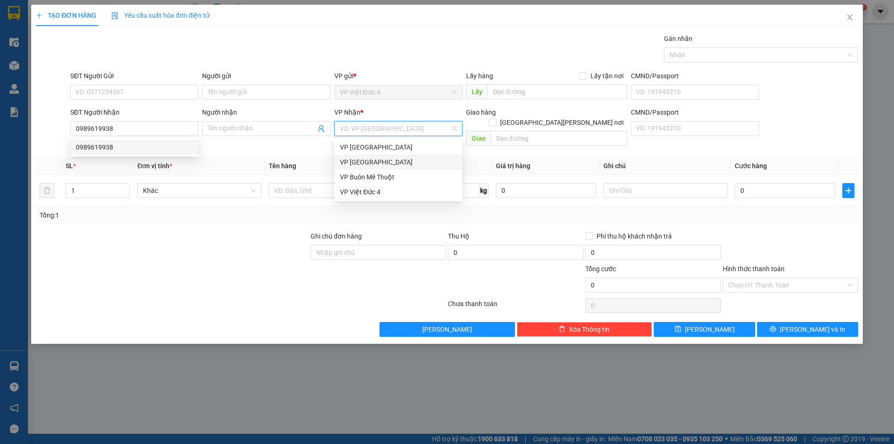
click at [388, 124] on input "search" at bounding box center [395, 128] width 110 height 14
click at [350, 160] on div "VP [GEOGRAPHIC_DATA]" at bounding box center [398, 162] width 117 height 10
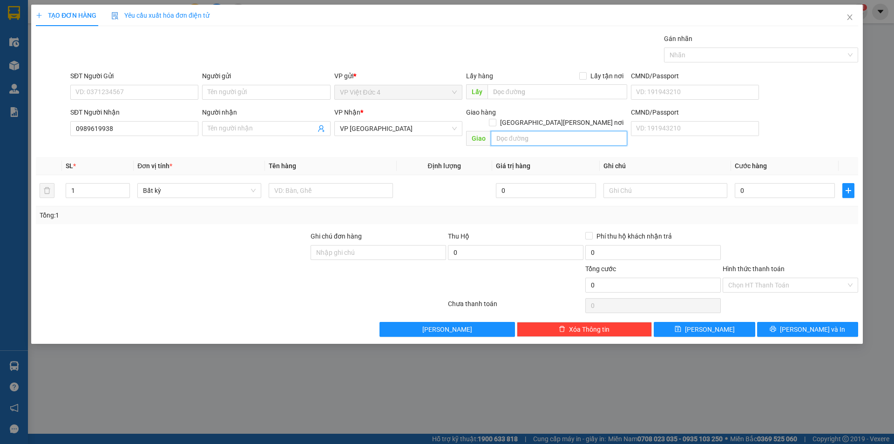
click at [601, 131] on input "text" at bounding box center [559, 138] width 136 height 15
click at [382, 183] on input "text" at bounding box center [331, 190] width 124 height 15
click at [799, 183] on input "0" at bounding box center [784, 190] width 100 height 15
click at [756, 278] on input "Hình thức thanh toán" at bounding box center [787, 285] width 118 height 14
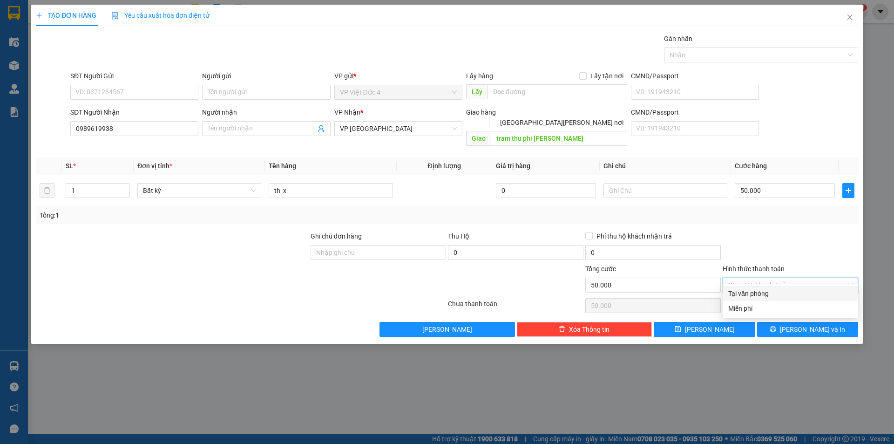
click at [759, 295] on div "Tại văn phòng" at bounding box center [790, 293] width 124 height 10
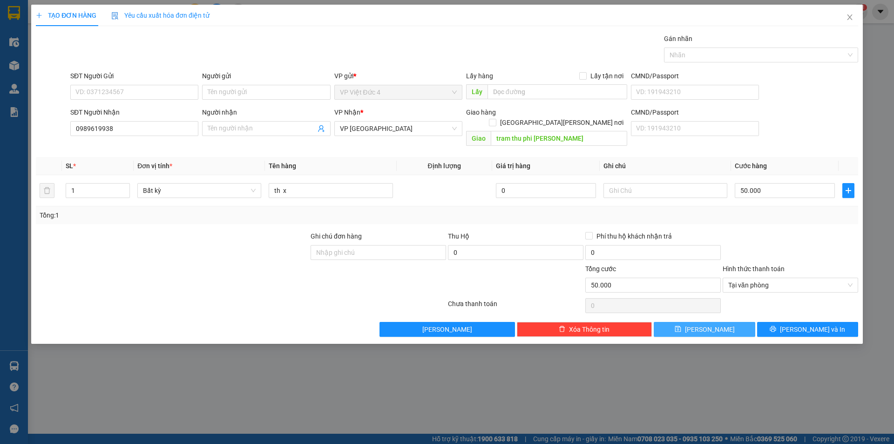
click at [706, 324] on span "[PERSON_NAME]" at bounding box center [710, 329] width 50 height 10
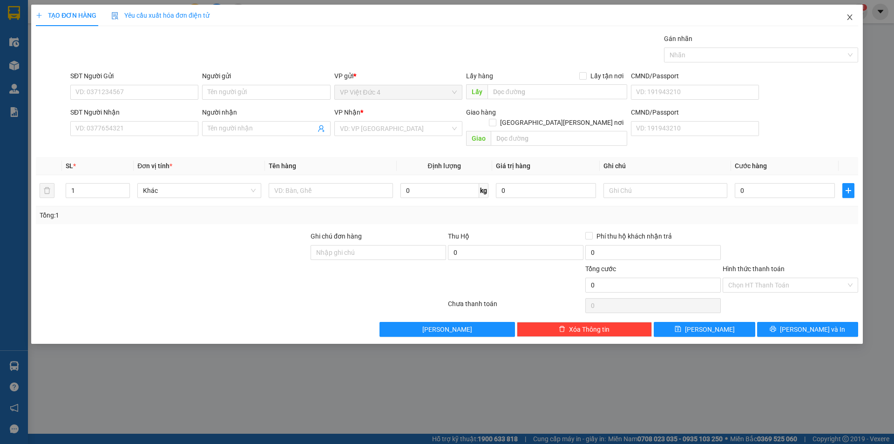
click at [848, 16] on icon "close" at bounding box center [849, 17] width 5 height 6
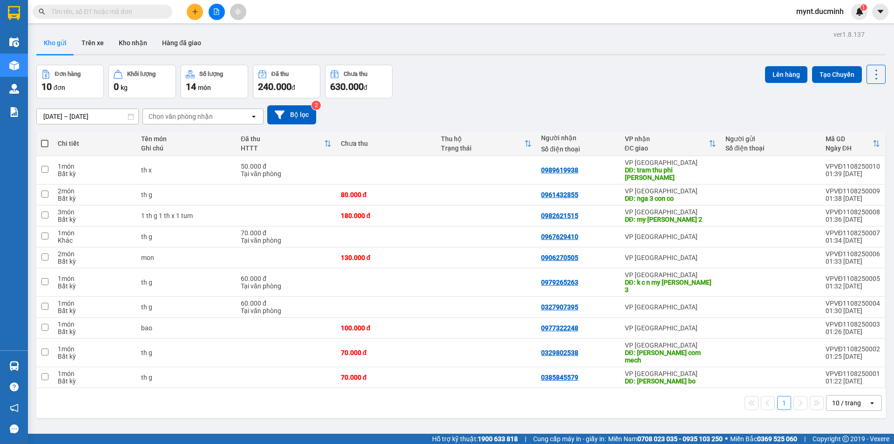
click at [43, 141] on span at bounding box center [44, 143] width 7 height 7
click at [45, 139] on input "checkbox" at bounding box center [45, 139] width 0 height 0
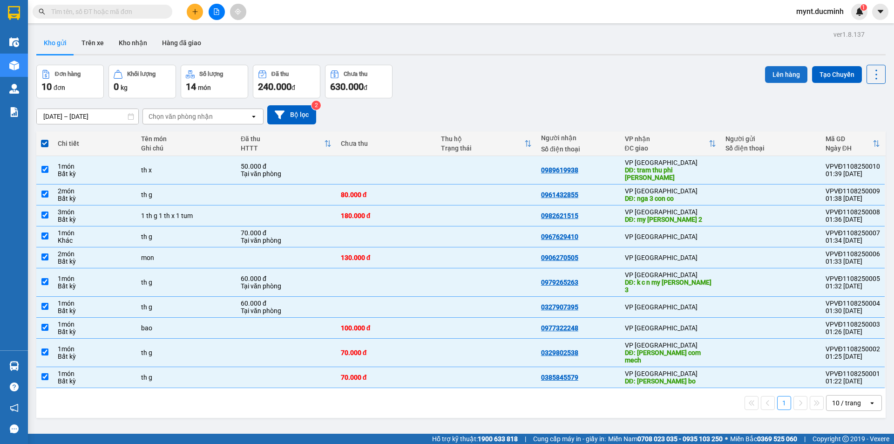
click at [780, 68] on button "Lên hàng" at bounding box center [786, 74] width 42 height 17
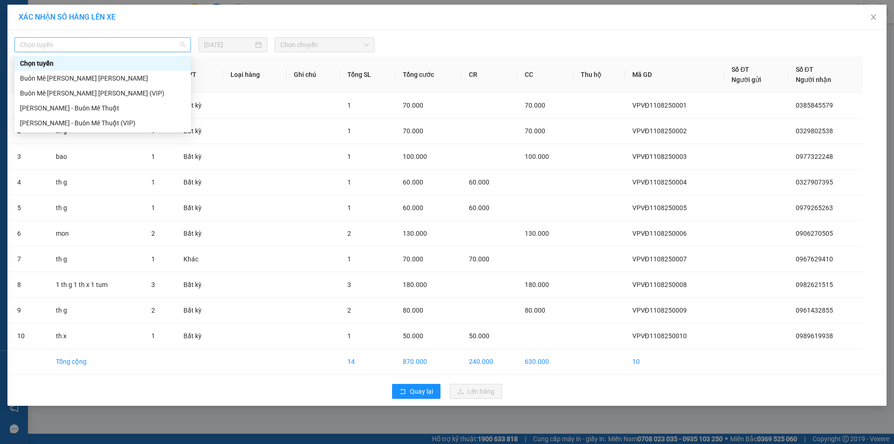
click at [64, 45] on span "Chọn tuyến" at bounding box center [102, 45] width 165 height 14
click at [70, 93] on div "Buôn Mê [PERSON_NAME] [PERSON_NAME] (VIP)" at bounding box center [102, 93] width 165 height 10
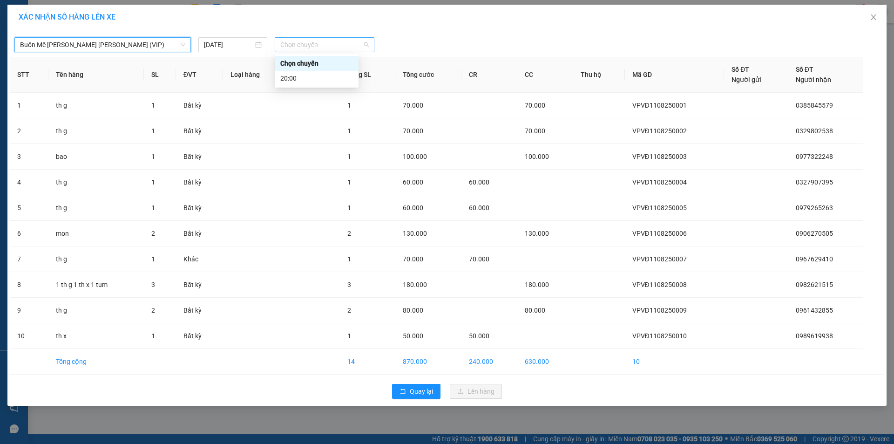
click at [329, 44] on span "Chọn chuyến" at bounding box center [324, 45] width 88 height 14
click at [292, 78] on div "20:00" at bounding box center [316, 78] width 73 height 10
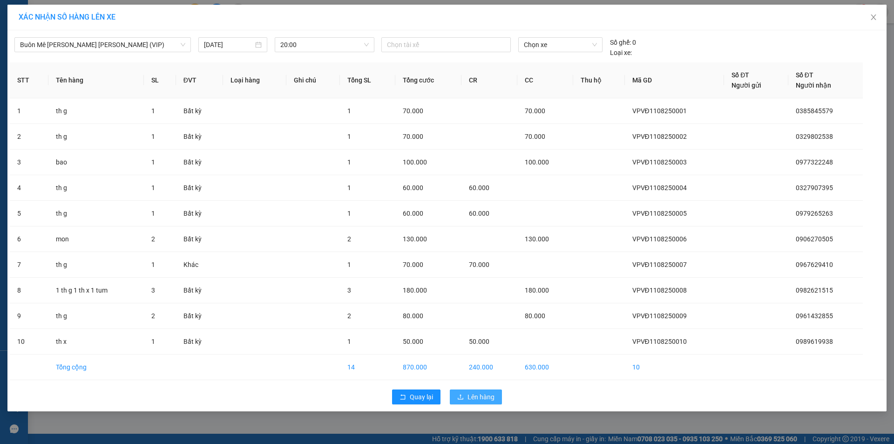
drag, startPoint x: 483, startPoint y: 394, endPoint x: 488, endPoint y: 391, distance: 5.8
click at [482, 394] on span "Lên hàng" at bounding box center [480, 396] width 27 height 10
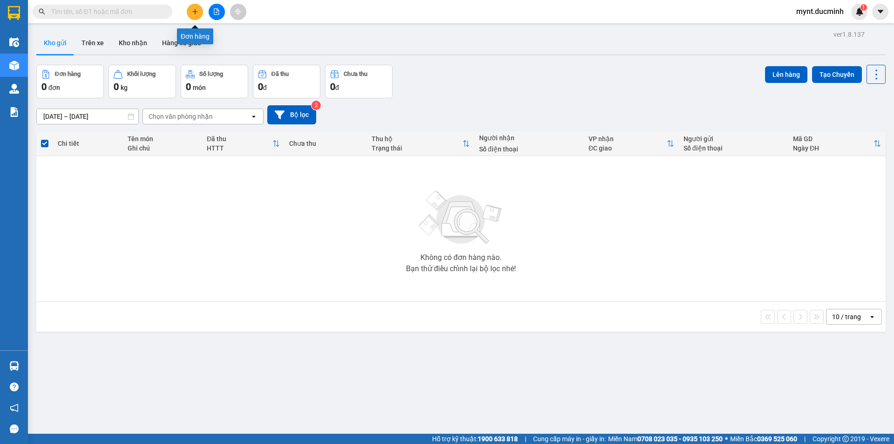
click at [195, 10] on icon "plus" at bounding box center [195, 11] width 7 height 7
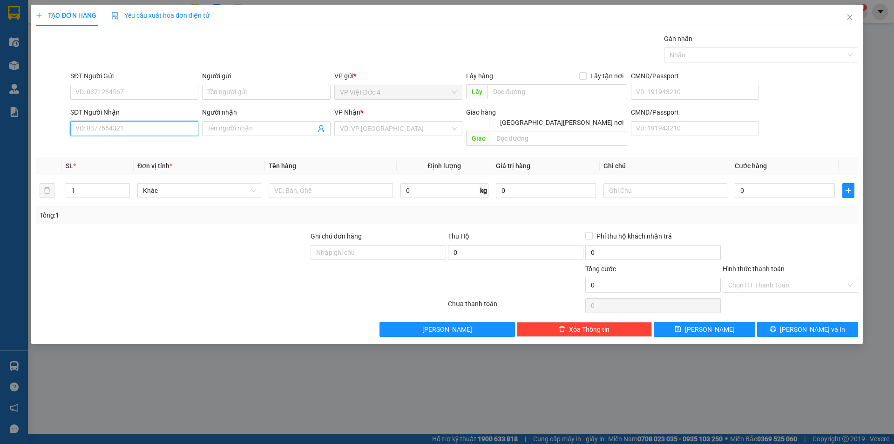
click at [172, 131] on input "SĐT Người Nhận" at bounding box center [134, 128] width 128 height 15
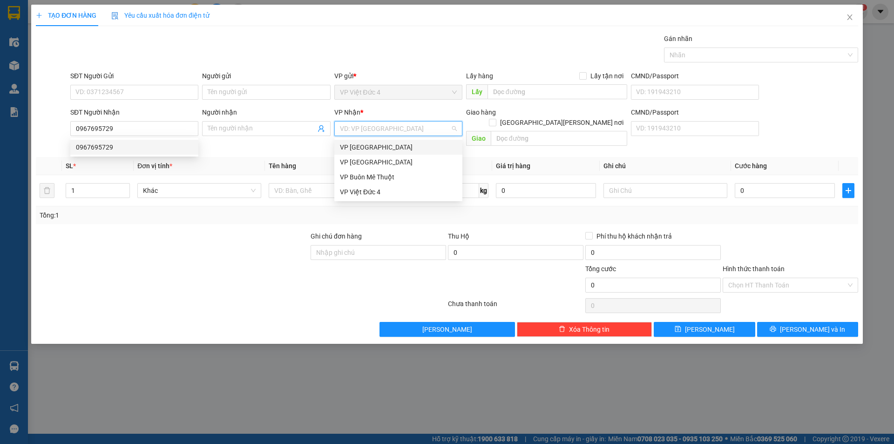
drag, startPoint x: 393, startPoint y: 125, endPoint x: 376, endPoint y: 144, distance: 25.7
click at [392, 125] on input "search" at bounding box center [395, 128] width 110 height 14
click at [357, 160] on div "VP [GEOGRAPHIC_DATA]" at bounding box center [398, 162] width 117 height 10
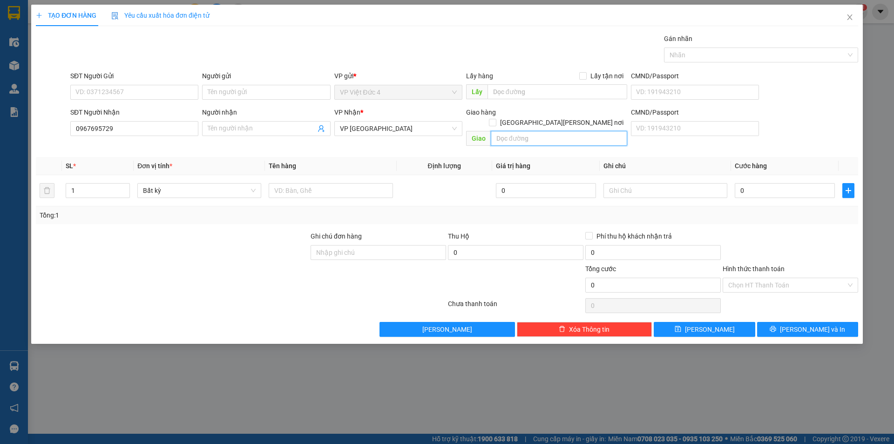
click at [601, 131] on input "text" at bounding box center [559, 138] width 136 height 15
click at [355, 183] on input "text" at bounding box center [331, 190] width 124 height 15
click at [827, 183] on input "0" at bounding box center [784, 190] width 100 height 15
click at [766, 278] on input "Hình thức thanh toán" at bounding box center [787, 285] width 118 height 14
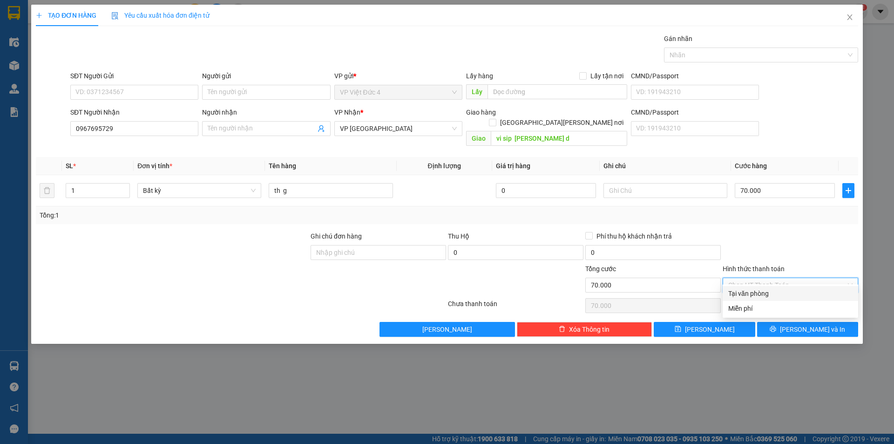
click at [753, 290] on div "Tại văn phòng" at bounding box center [790, 293] width 124 height 10
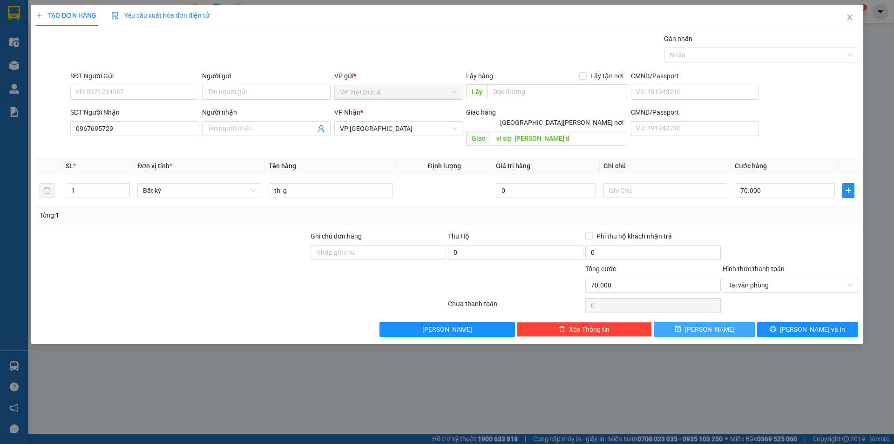
click at [704, 324] on span "[PERSON_NAME]" at bounding box center [710, 329] width 50 height 10
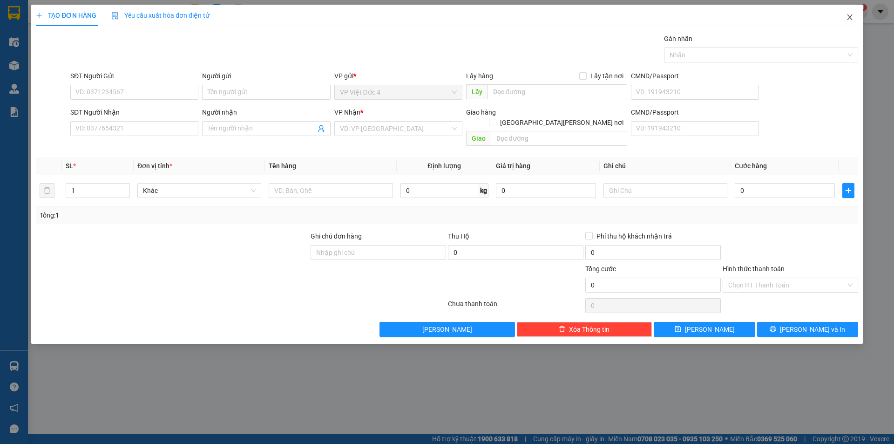
click at [850, 17] on icon "close" at bounding box center [849, 17] width 5 height 6
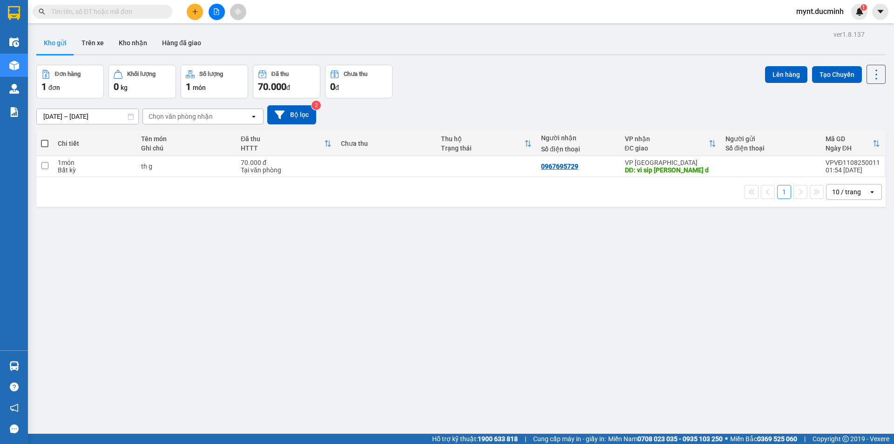
click at [44, 140] on span at bounding box center [44, 143] width 7 height 7
click at [45, 139] on input "checkbox" at bounding box center [45, 139] width 0 height 0
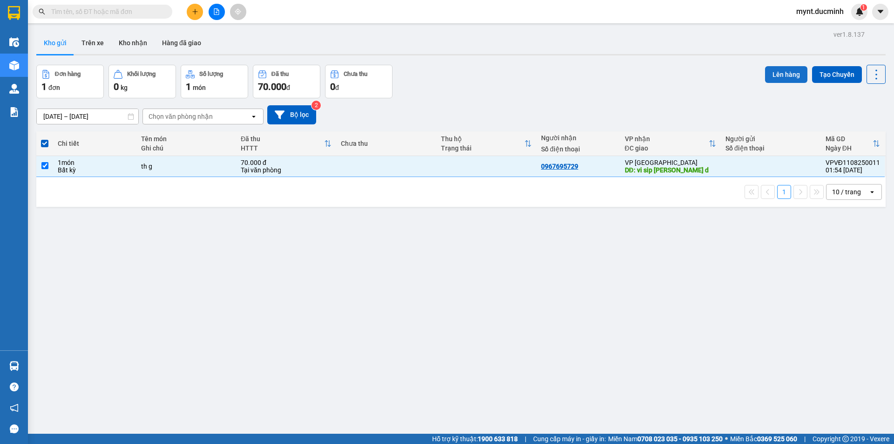
click at [784, 70] on button "Lên hàng" at bounding box center [786, 74] width 42 height 17
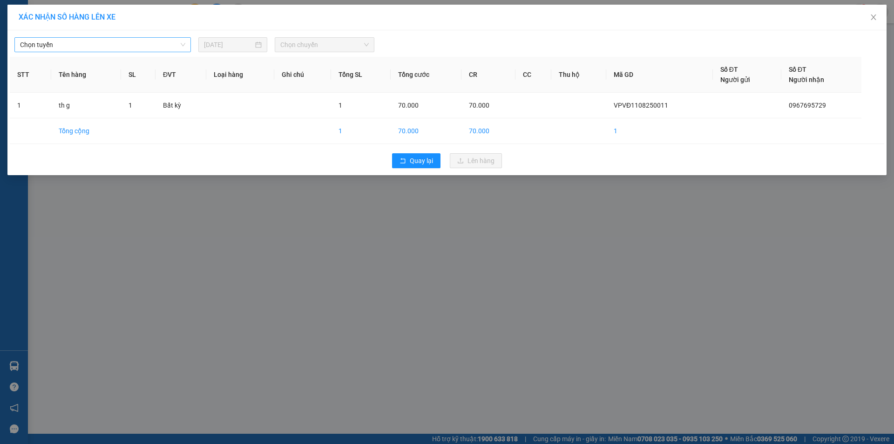
click at [80, 47] on span "Chọn tuyến" at bounding box center [102, 45] width 165 height 14
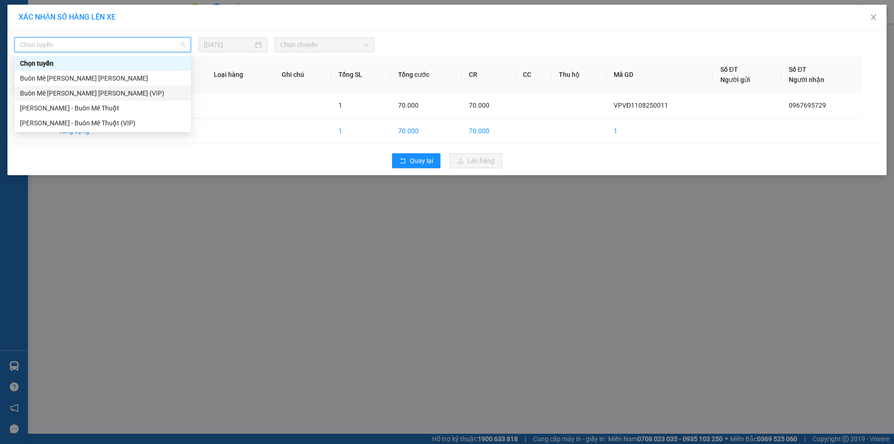
click at [54, 91] on div "Buôn Mê [PERSON_NAME] [PERSON_NAME] (VIP)" at bounding box center [102, 93] width 165 height 10
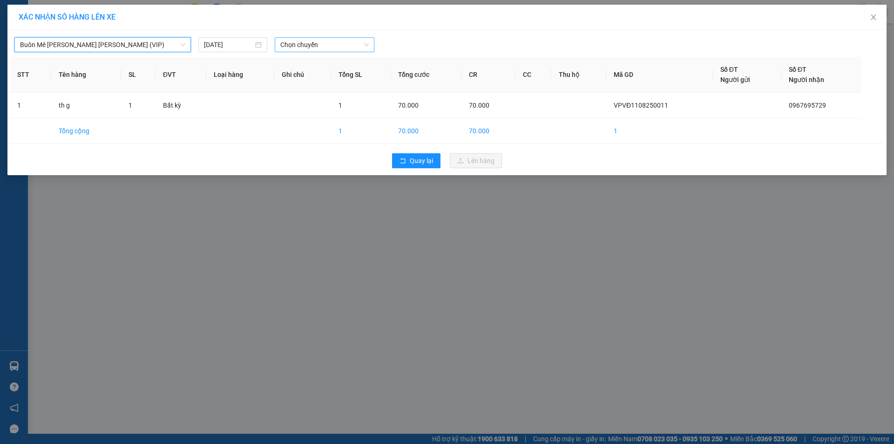
click at [309, 44] on span "Chọn chuyến" at bounding box center [324, 45] width 88 height 14
click at [288, 77] on div "20:00" at bounding box center [316, 78] width 73 height 10
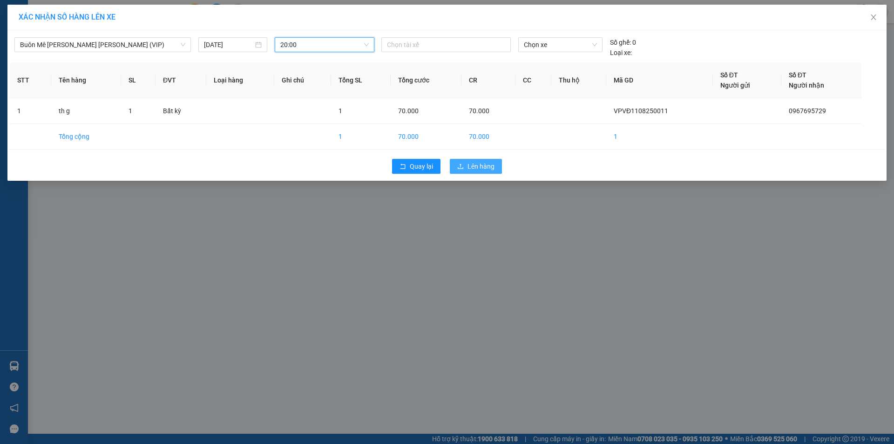
click at [487, 164] on span "Lên hàng" at bounding box center [480, 166] width 27 height 10
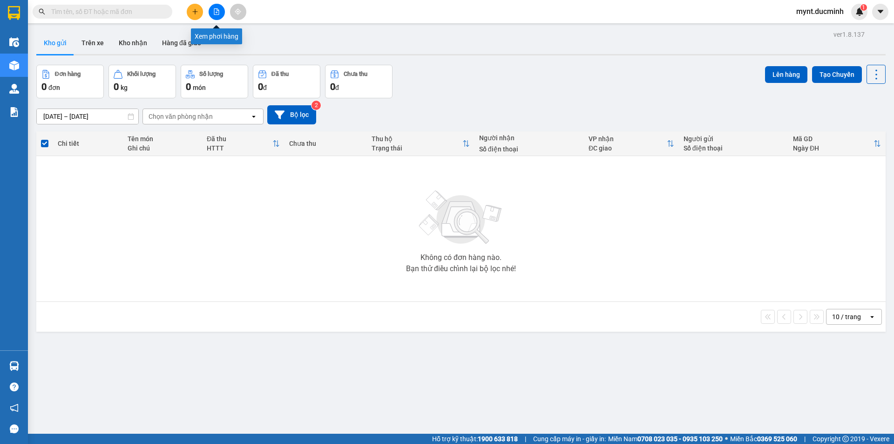
click at [216, 7] on button at bounding box center [217, 12] width 16 height 16
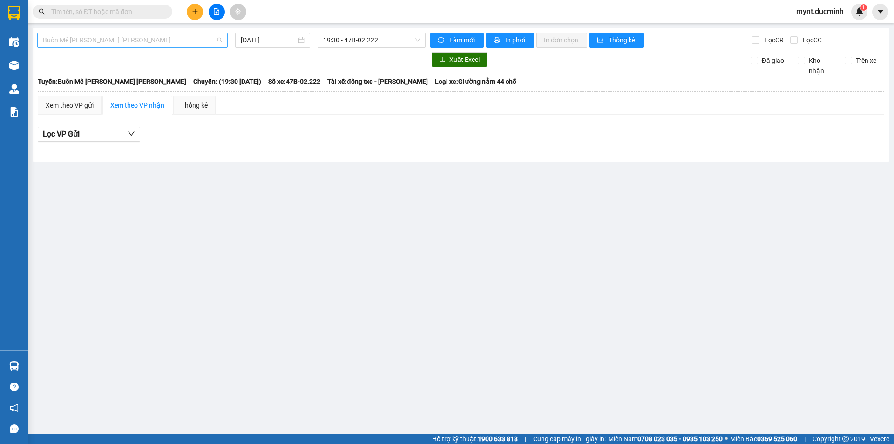
click at [94, 40] on span "Buôn Mê [PERSON_NAME] [PERSON_NAME]" at bounding box center [132, 40] width 179 height 14
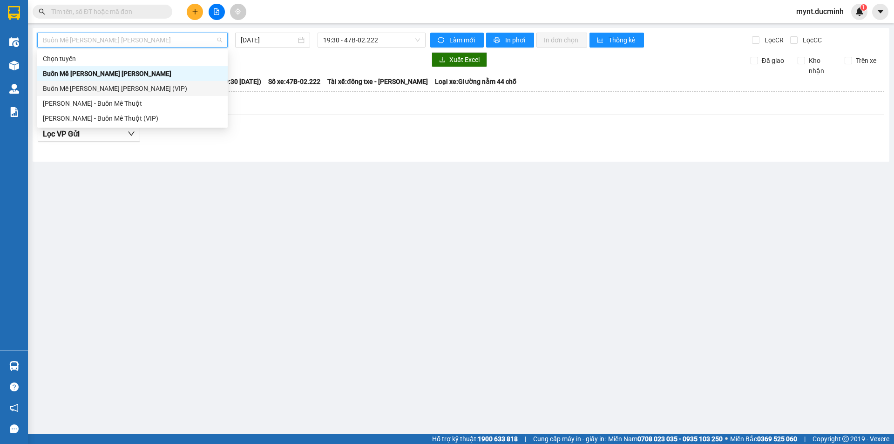
click at [80, 87] on div "Buôn Mê [PERSON_NAME] [PERSON_NAME] (VIP)" at bounding box center [132, 88] width 179 height 10
